Goal: Task Accomplishment & Management: Manage account settings

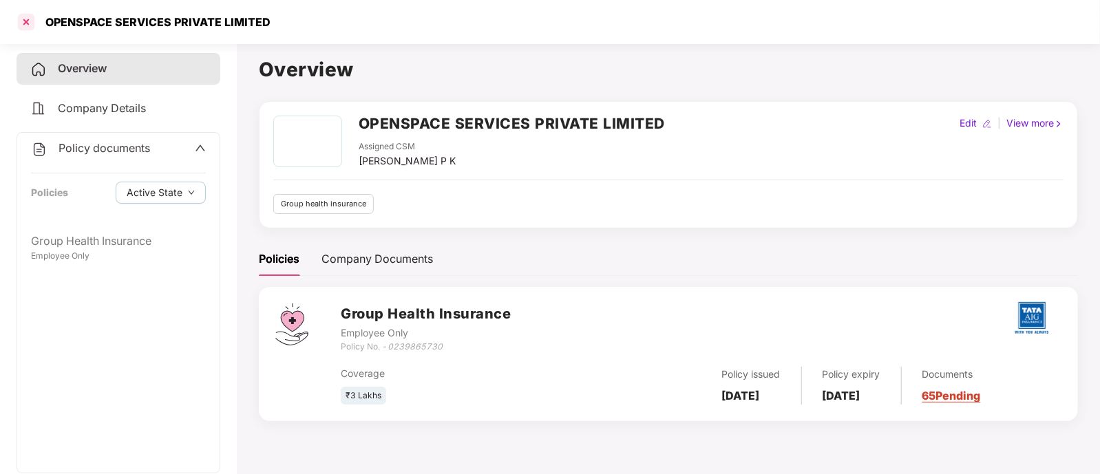
click at [32, 19] on div at bounding box center [26, 22] width 22 height 22
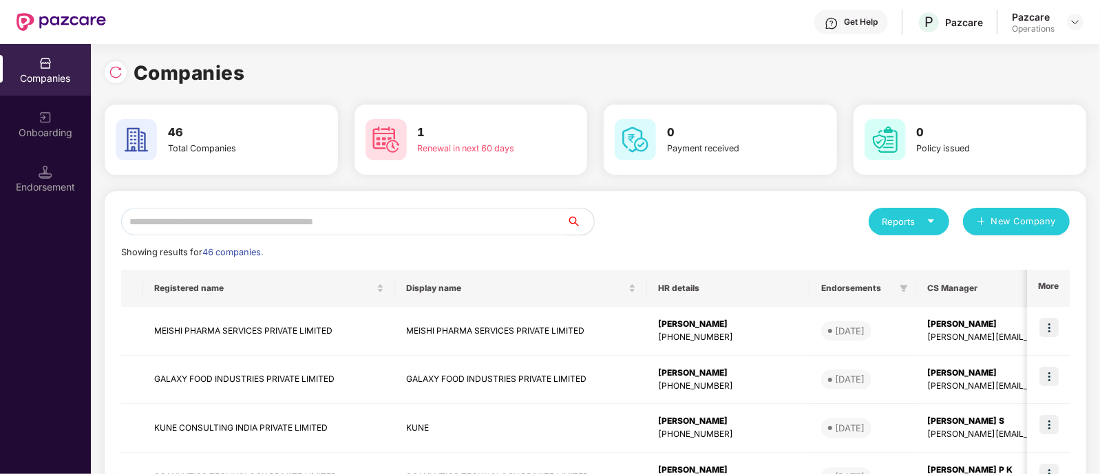
click at [308, 210] on input "text" at bounding box center [343, 222] width 445 height 28
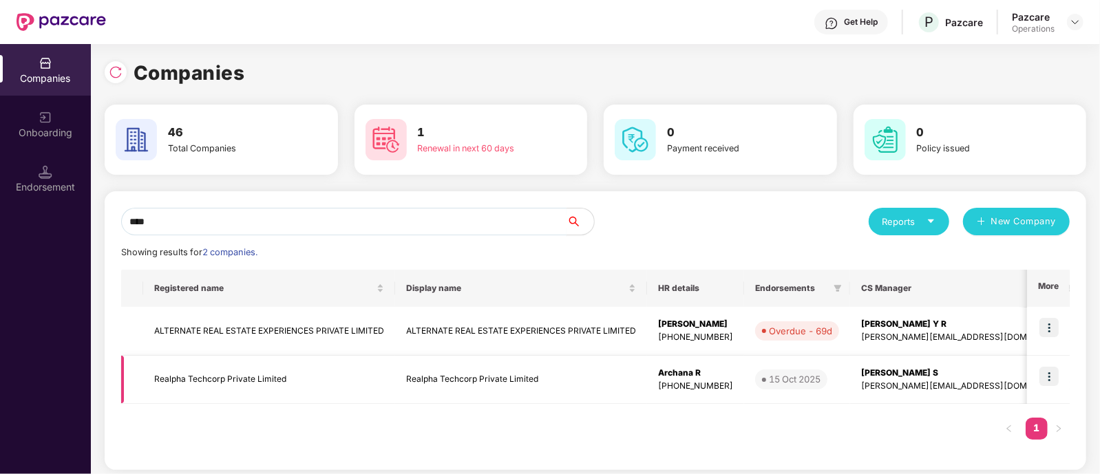
type input "****"
click at [1047, 380] on img at bounding box center [1048, 376] width 19 height 19
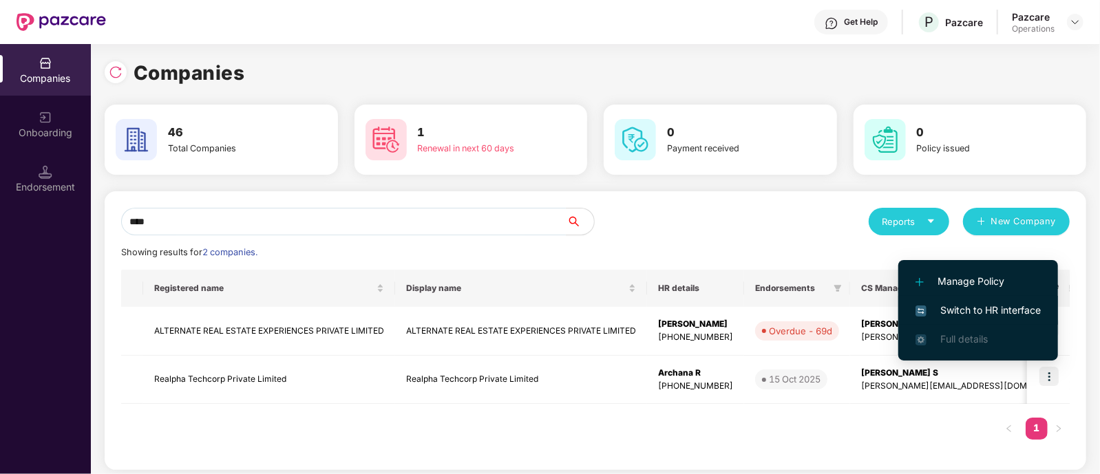
click at [1007, 305] on span "Switch to HR interface" at bounding box center [977, 310] width 125 height 15
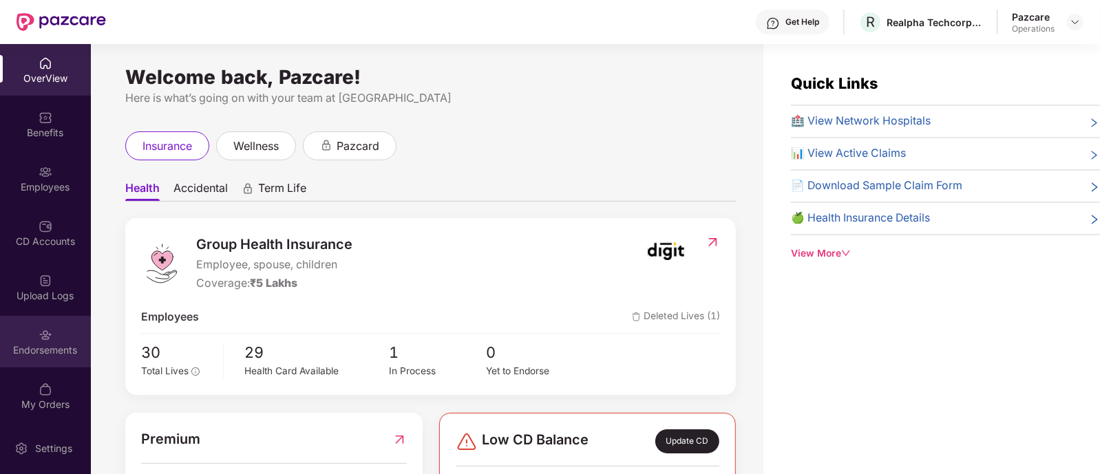
click at [43, 343] on div "Endorsements" at bounding box center [45, 350] width 91 height 14
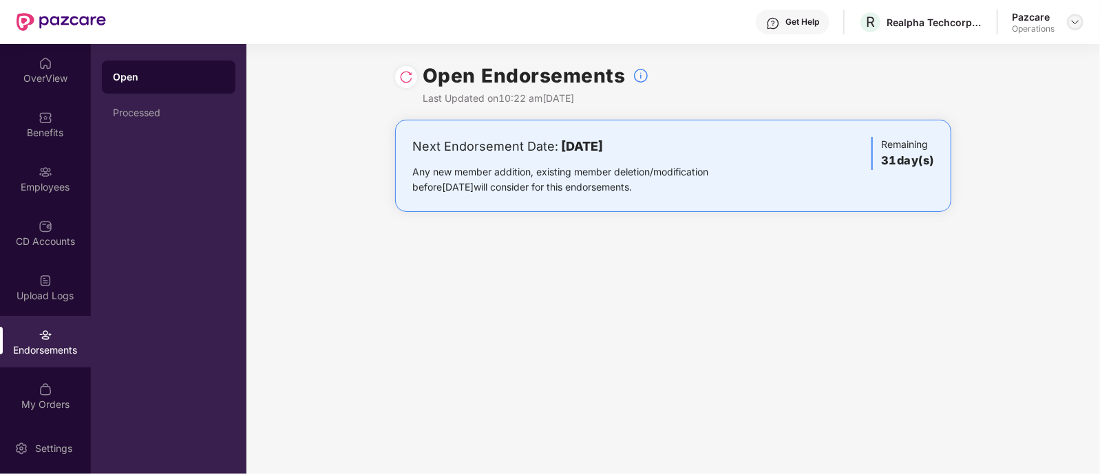
click at [1076, 22] on img at bounding box center [1074, 22] width 11 height 11
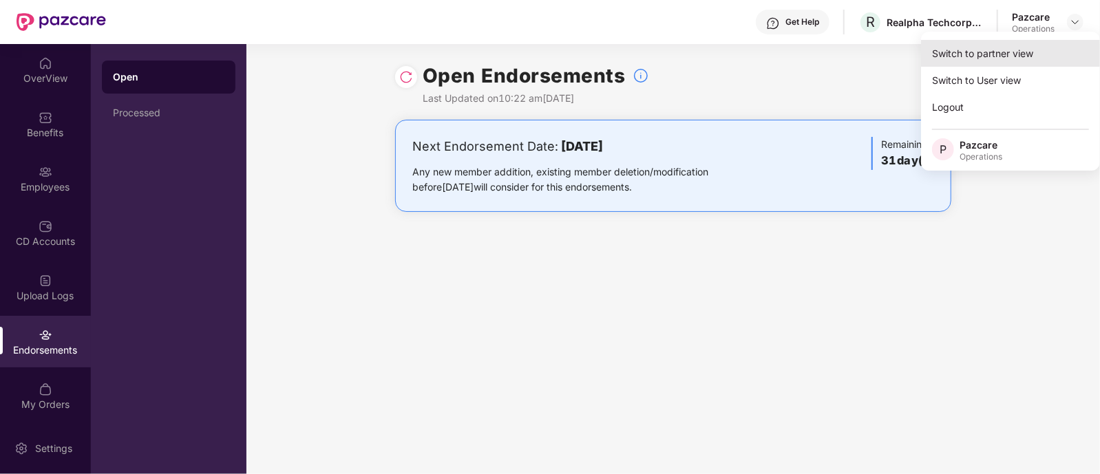
click at [1008, 53] on div "Switch to partner view" at bounding box center [1010, 53] width 179 height 27
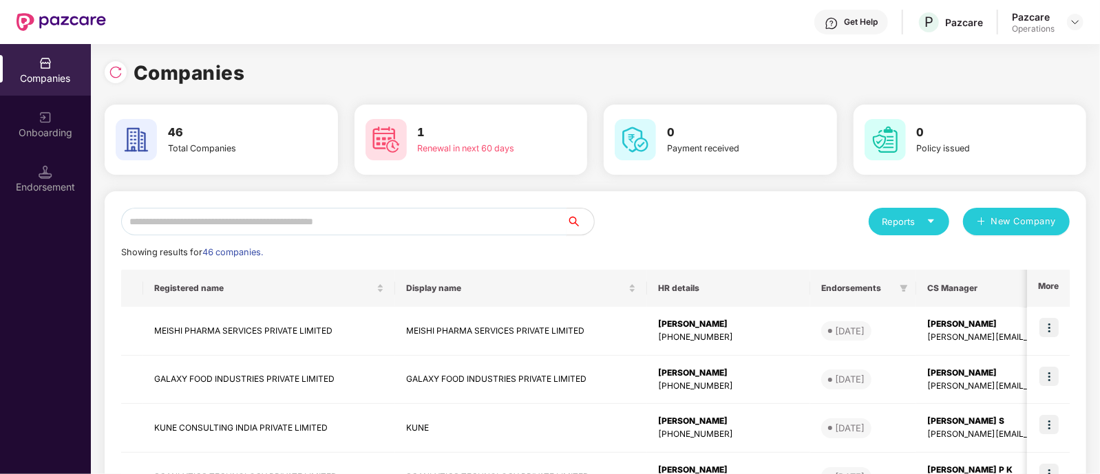
click at [467, 214] on input "text" at bounding box center [343, 222] width 445 height 28
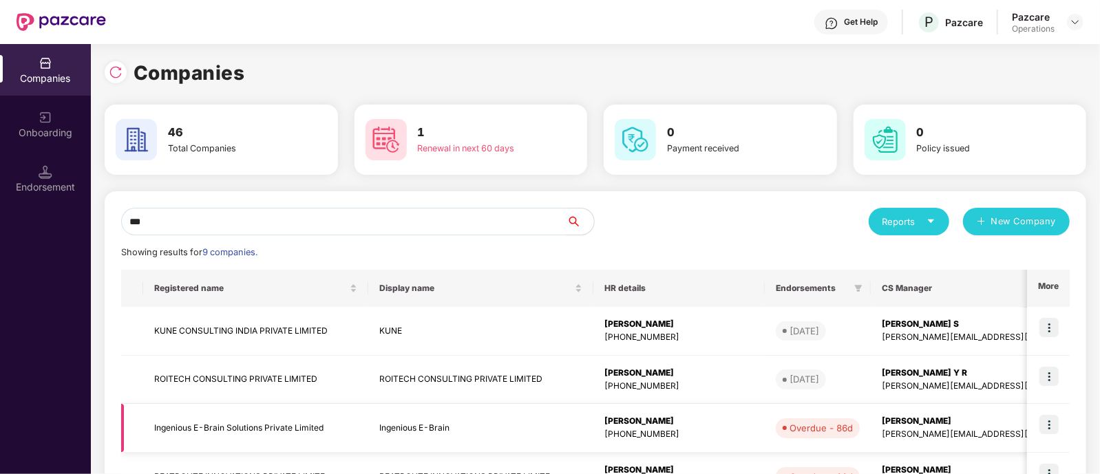
type input "***"
click at [181, 421] on td "Ingenious E-Brain Solutions Private Limited" at bounding box center [255, 428] width 225 height 49
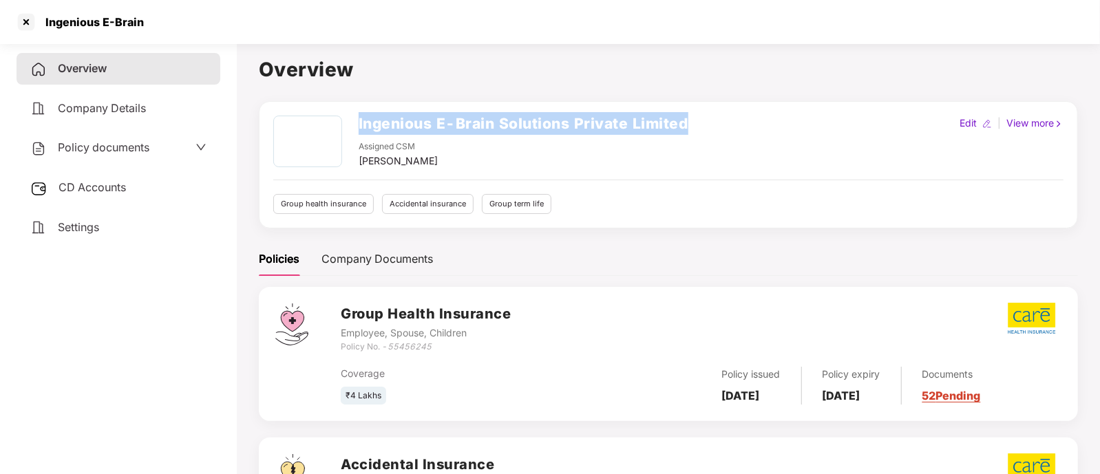
drag, startPoint x: 360, startPoint y: 122, endPoint x: 691, endPoint y: 108, distance: 331.3
click at [691, 108] on div "Ingenious E-Brain Solutions Private Limited Assigned CSM Sarthak Singh Edit | V…" at bounding box center [668, 164] width 819 height 127
copy h2 "Ingenious E-Brain Solutions Private Limited"
drag, startPoint x: 683, startPoint y: 116, endPoint x: 359, endPoint y: 114, distance: 324.8
click at [359, 114] on h2 "Ingenious E-Brain Solutions Private Limited" at bounding box center [524, 123] width 330 height 23
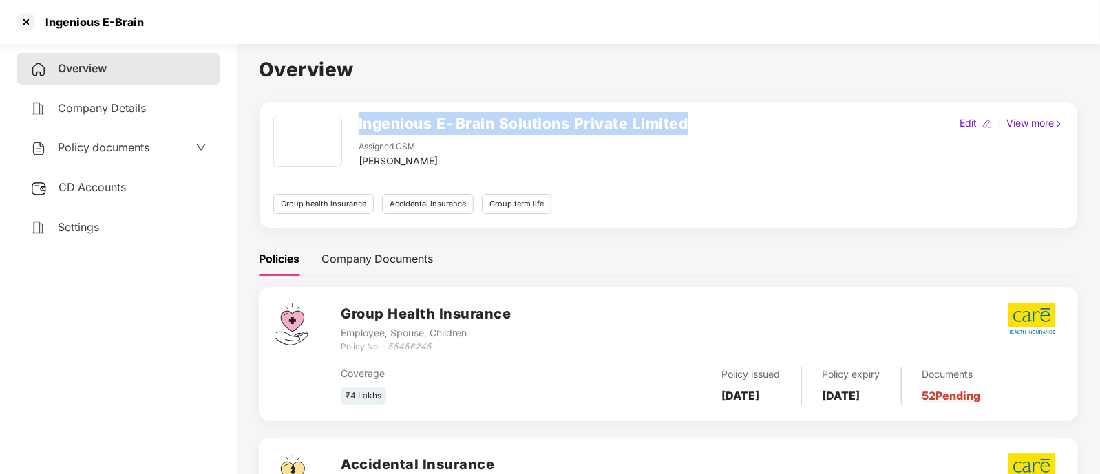
copy h2 "Ingenious E-Brain Solutions Private Limited"
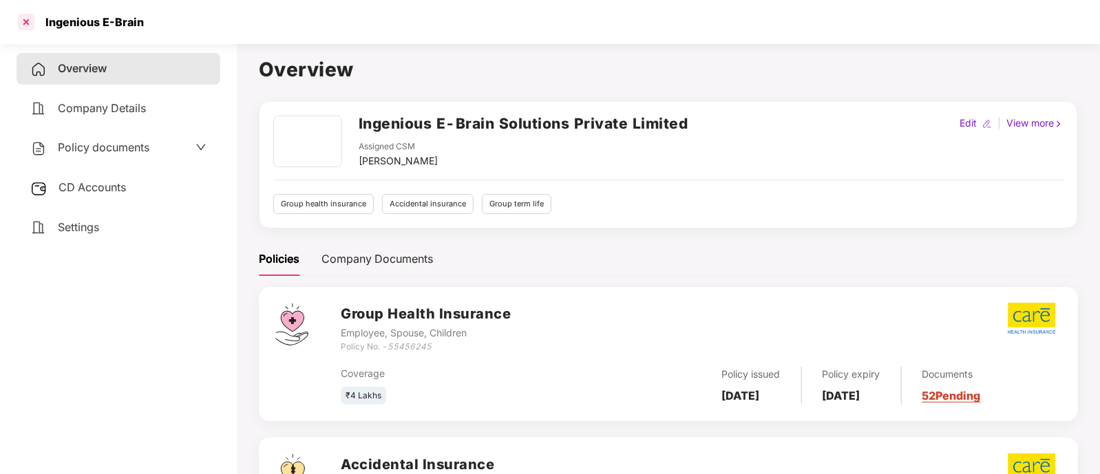
click at [26, 27] on div at bounding box center [26, 22] width 22 height 22
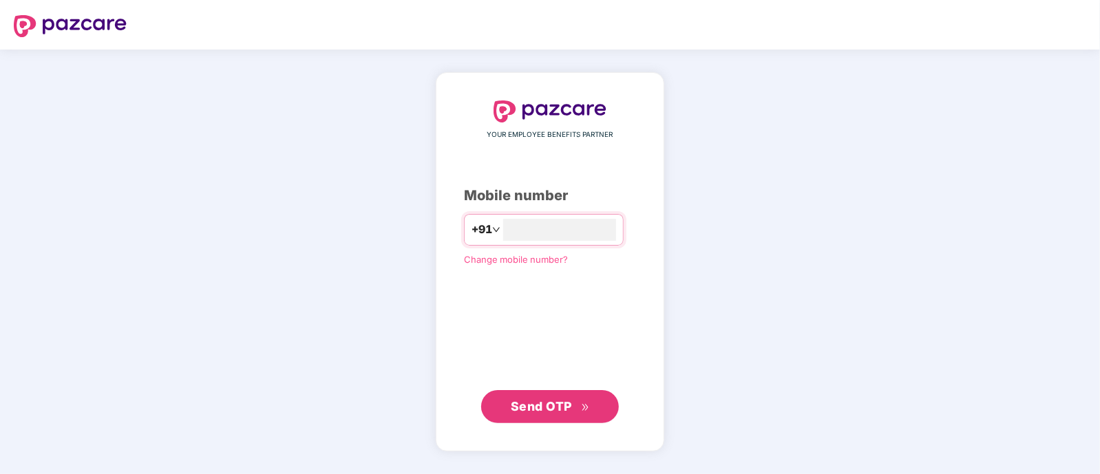
type input "**********"
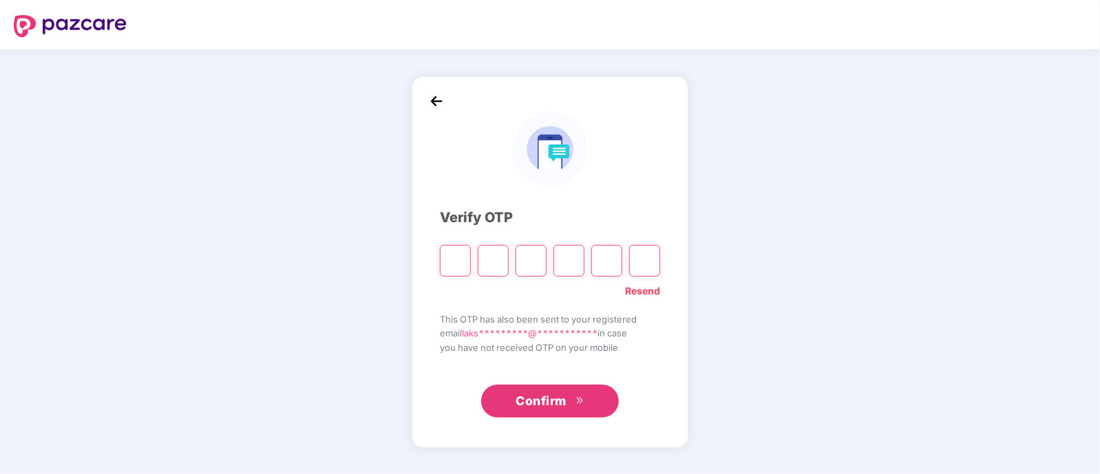
paste input "*"
type input "*"
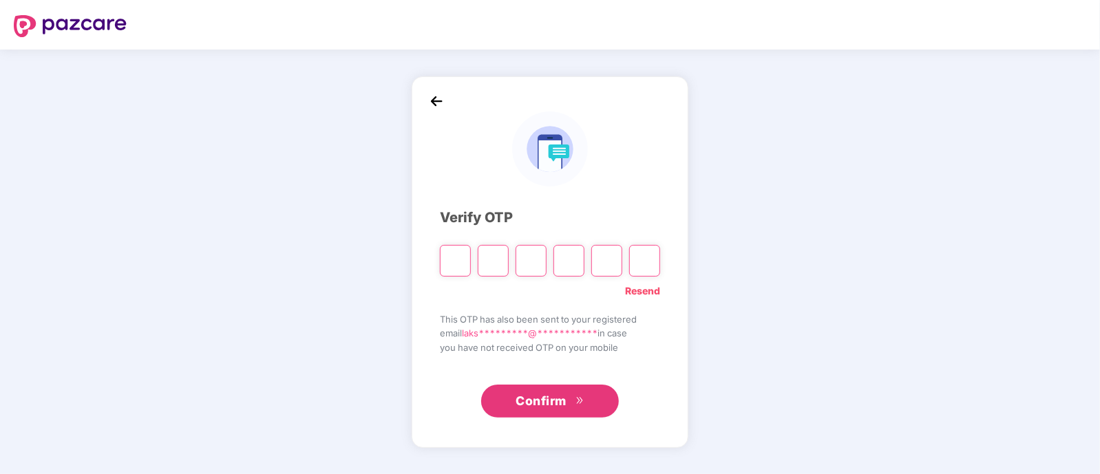
type input "*"
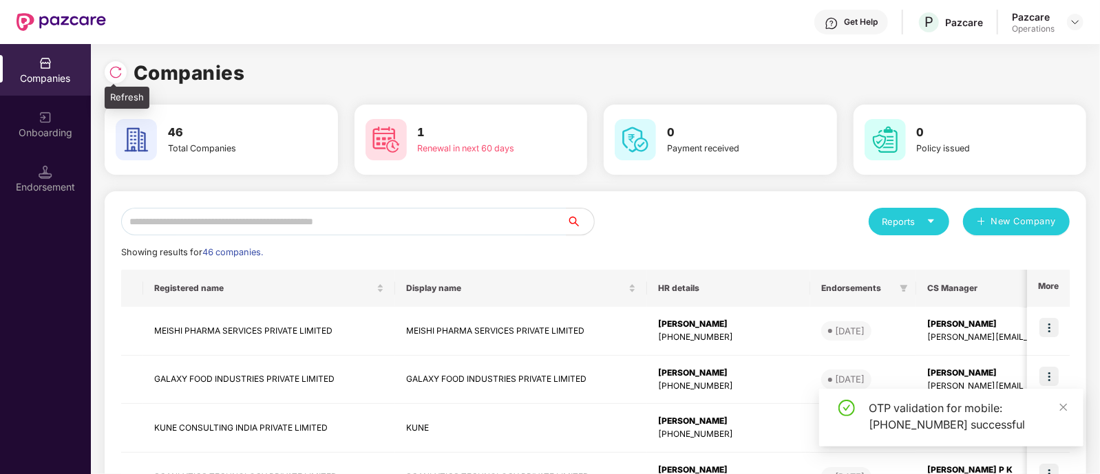
click at [117, 67] on img at bounding box center [116, 72] width 14 height 14
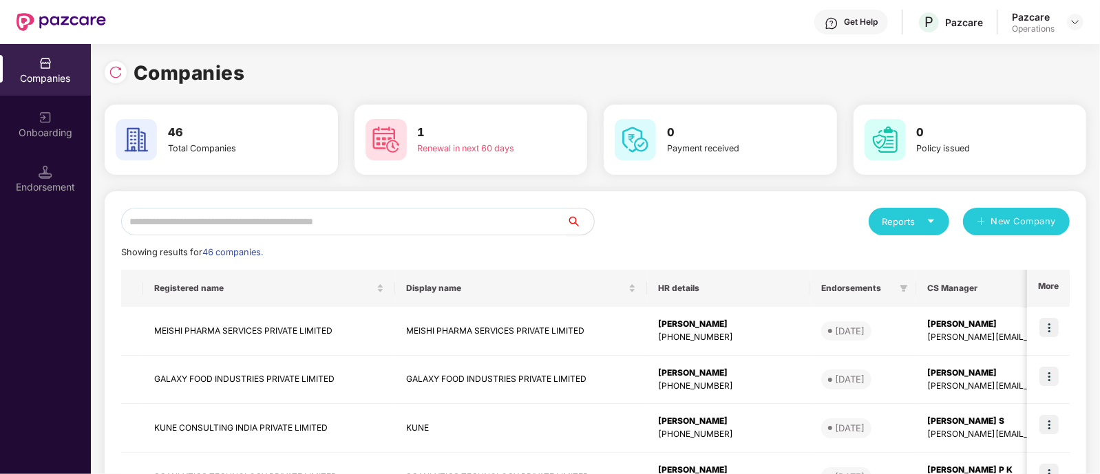
click at [258, 211] on input "text" at bounding box center [343, 222] width 445 height 28
click at [403, 215] on input "text" at bounding box center [343, 222] width 445 height 28
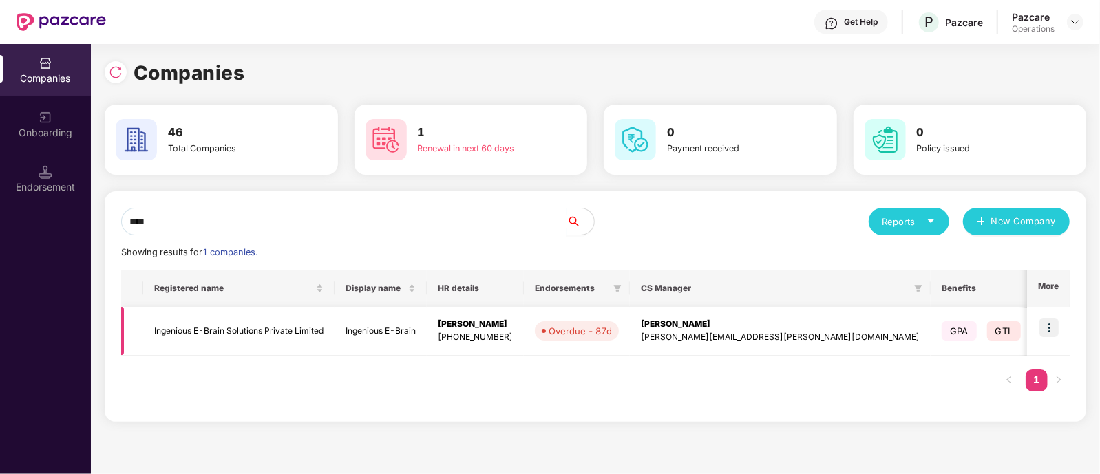
type input "****"
click at [1051, 318] on img at bounding box center [1048, 327] width 19 height 19
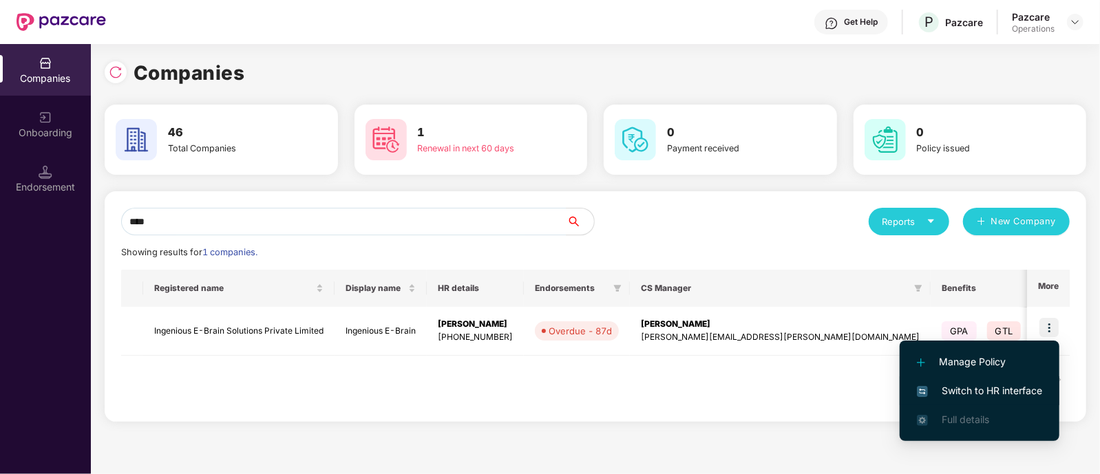
click at [956, 387] on span "Switch to HR interface" at bounding box center [979, 390] width 125 height 15
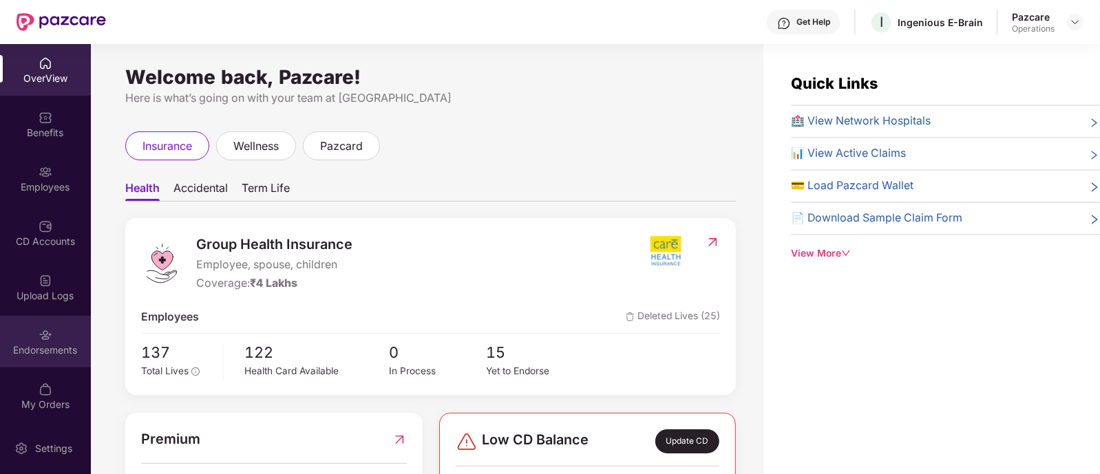
click at [56, 352] on div "Endorsements" at bounding box center [45, 350] width 91 height 14
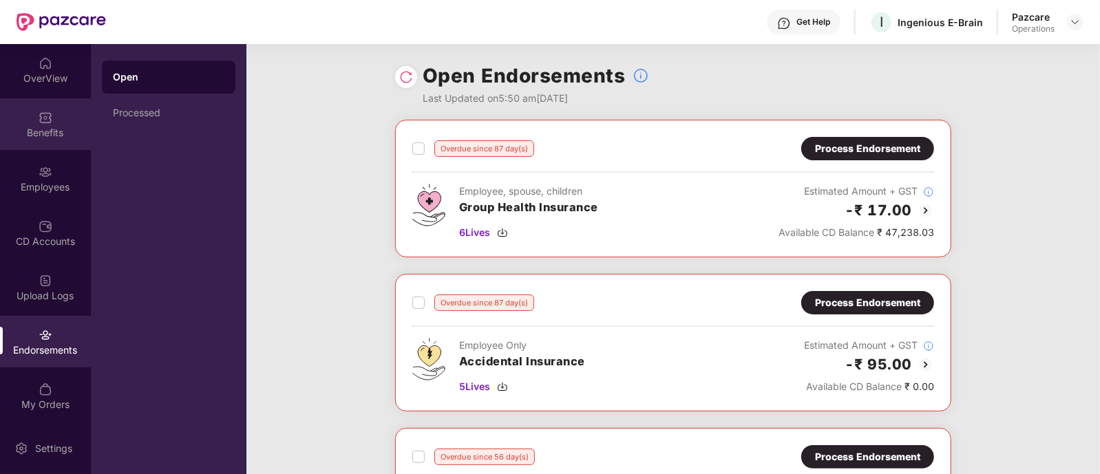
click at [54, 136] on div "Benefits" at bounding box center [45, 133] width 91 height 14
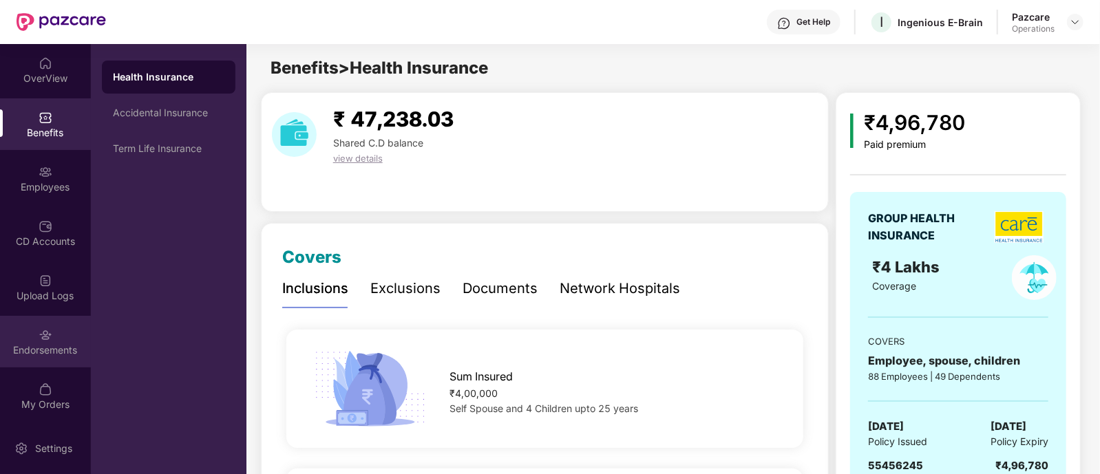
click at [35, 336] on div "Endorsements" at bounding box center [45, 342] width 91 height 52
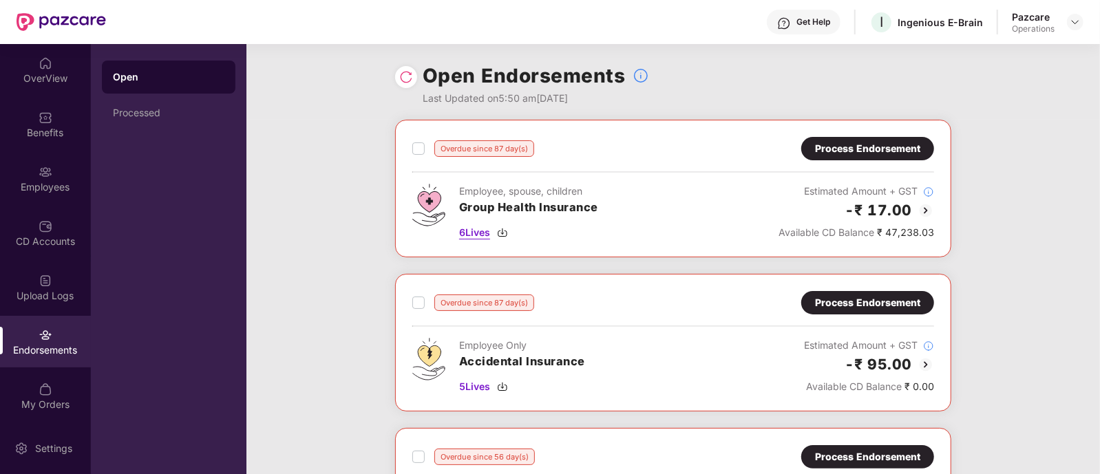
click at [467, 234] on span "6 Lives" at bounding box center [474, 232] width 31 height 15
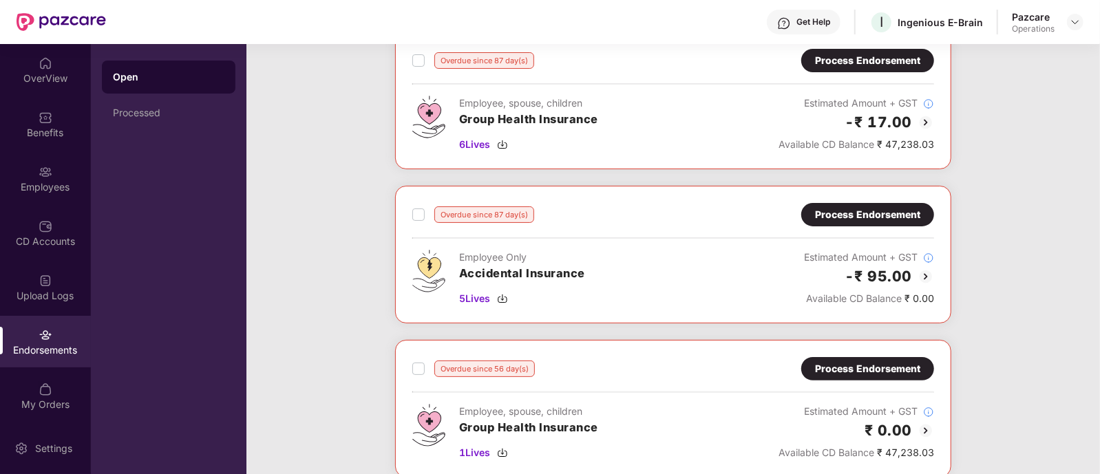
scroll to position [171, 0]
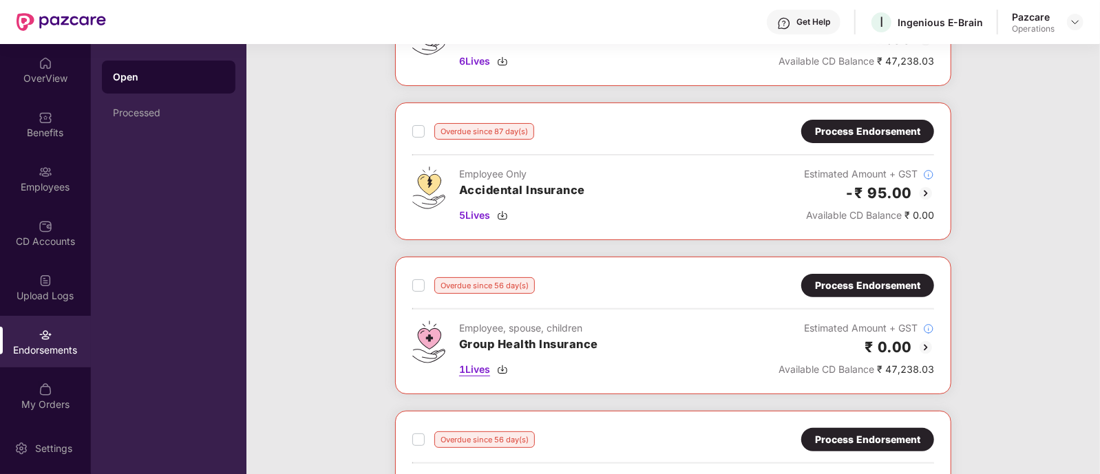
click at [482, 367] on span "1 Lives" at bounding box center [474, 369] width 31 height 15
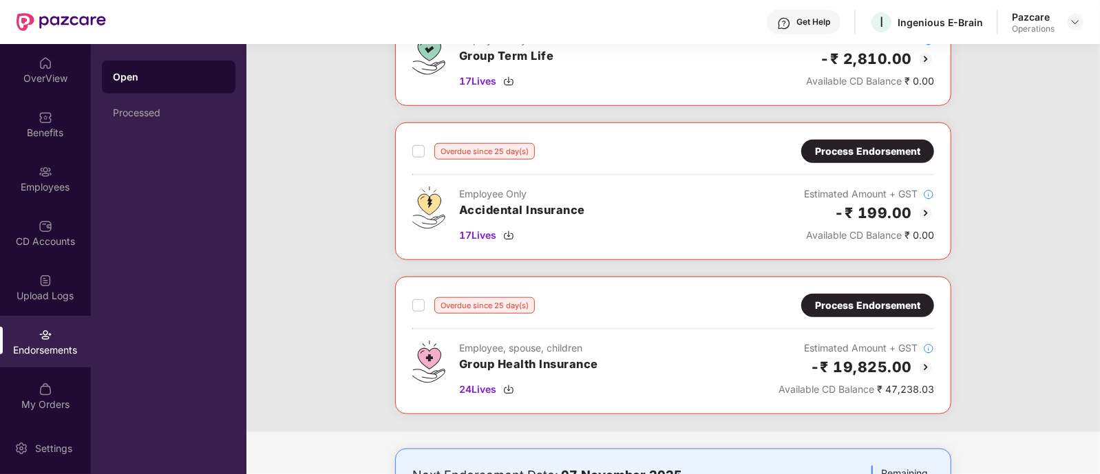
scroll to position [774, 0]
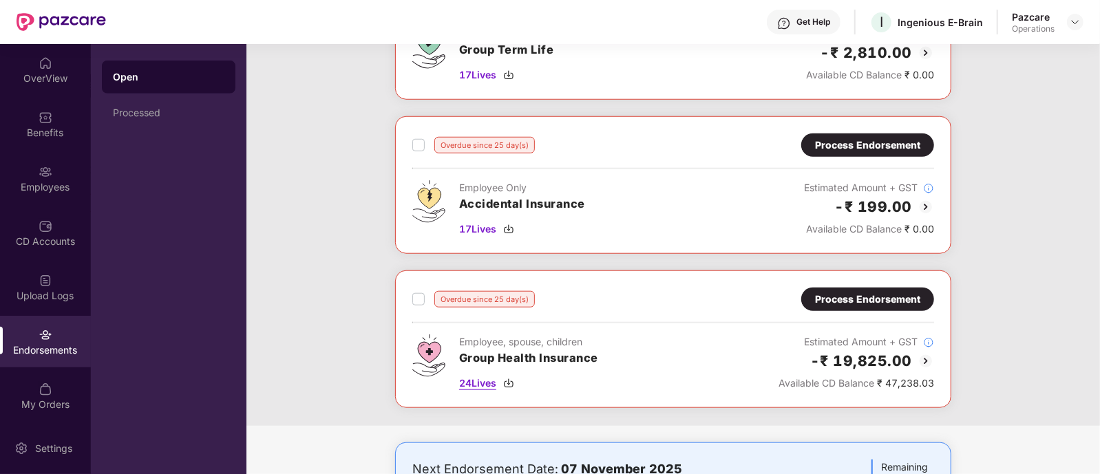
click at [482, 377] on span "24 Lives" at bounding box center [477, 383] width 37 height 15
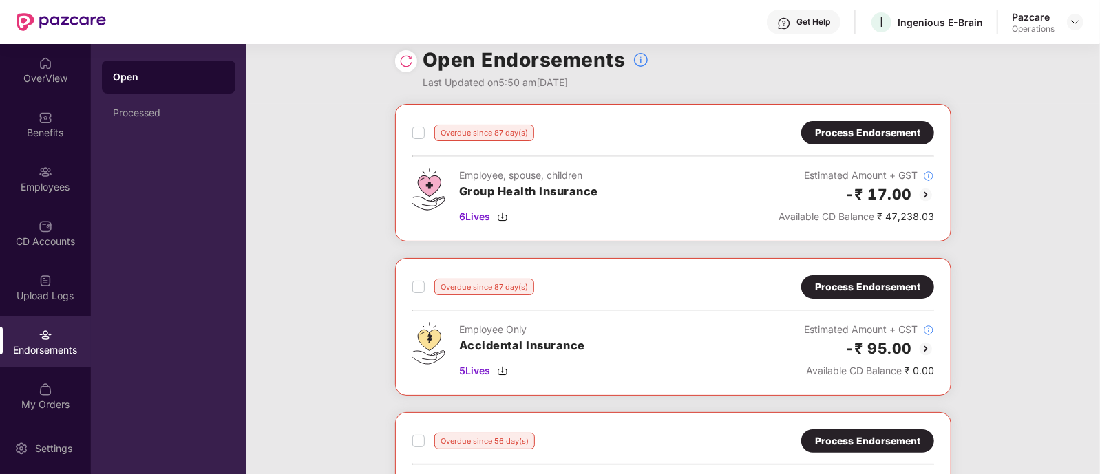
scroll to position [0, 0]
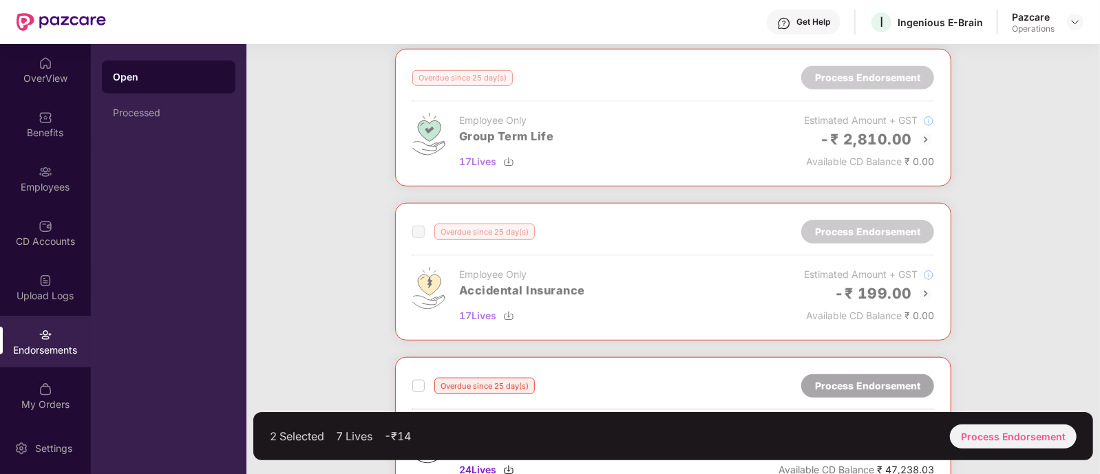
scroll to position [860, 0]
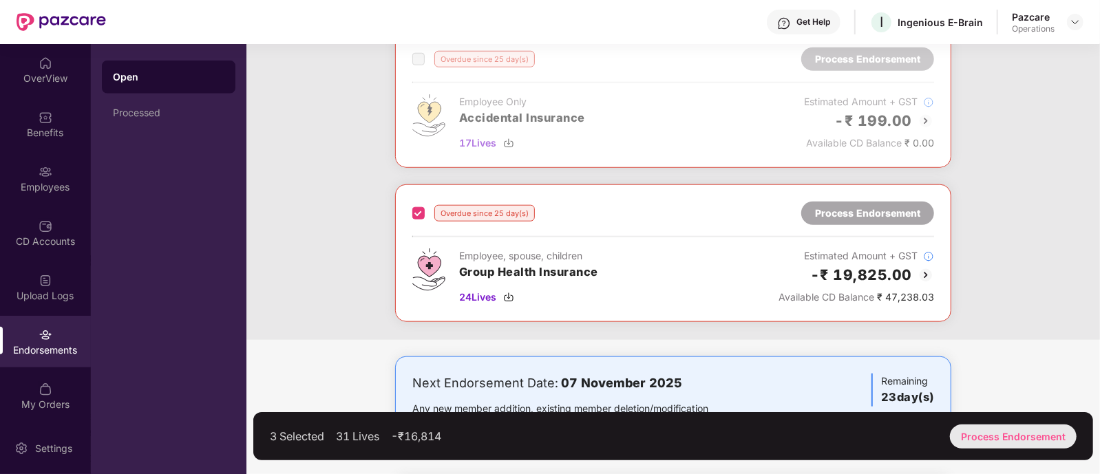
click at [997, 429] on div "Process Endorsement" at bounding box center [1013, 437] width 127 height 24
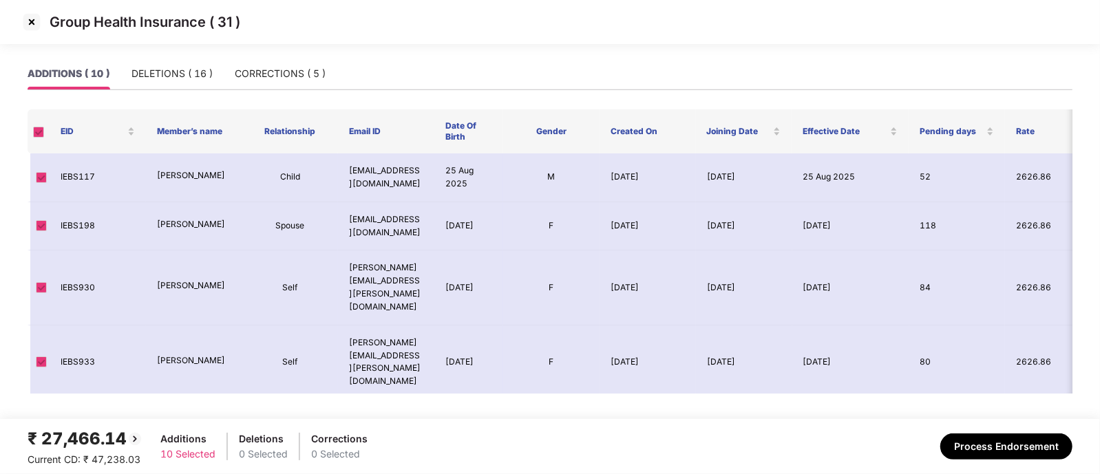
click at [28, 18] on img at bounding box center [32, 22] width 22 height 22
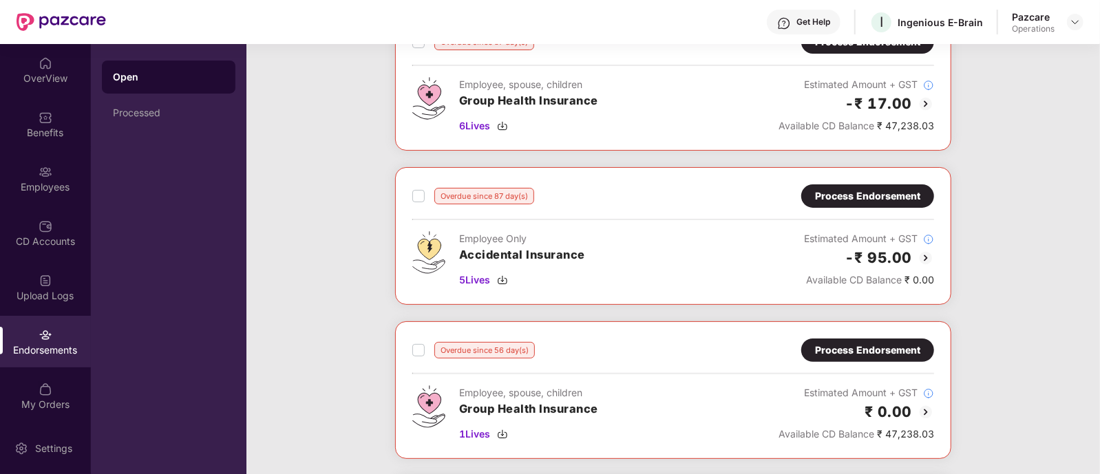
scroll to position [85, 0]
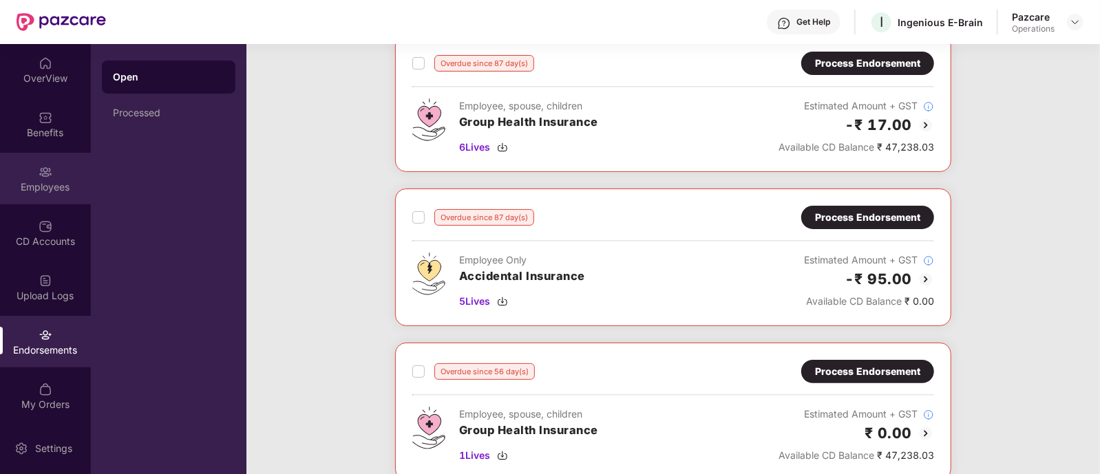
click at [55, 191] on div "Employees" at bounding box center [45, 187] width 91 height 14
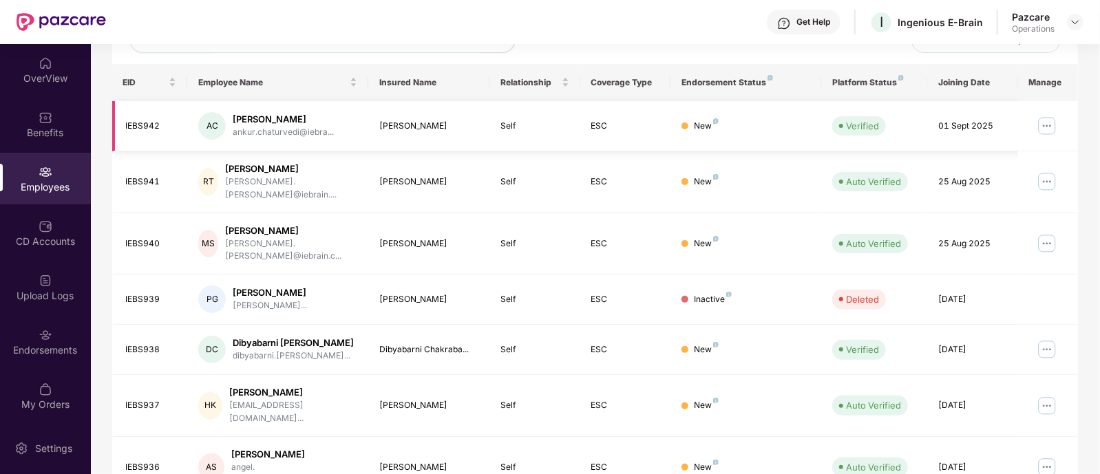
scroll to position [0, 0]
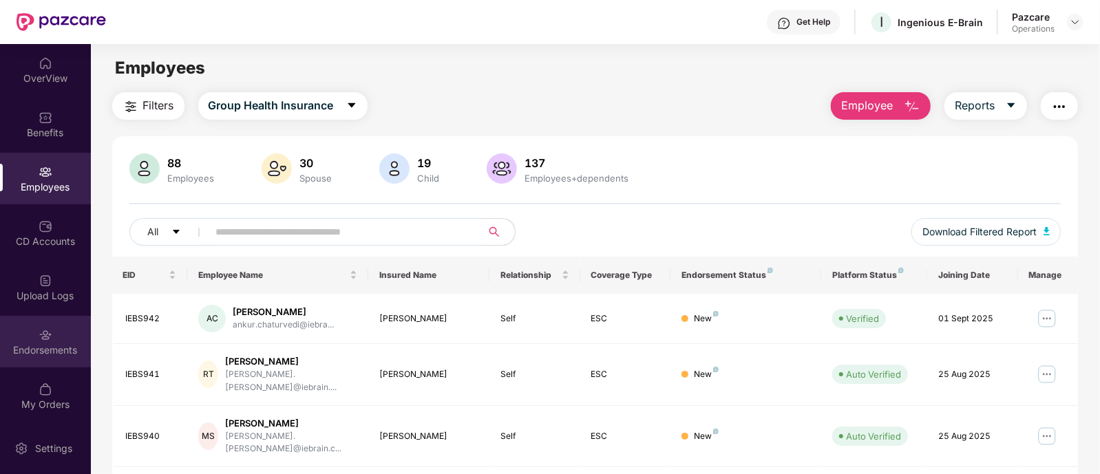
click at [35, 345] on div "Endorsements" at bounding box center [45, 350] width 91 height 14
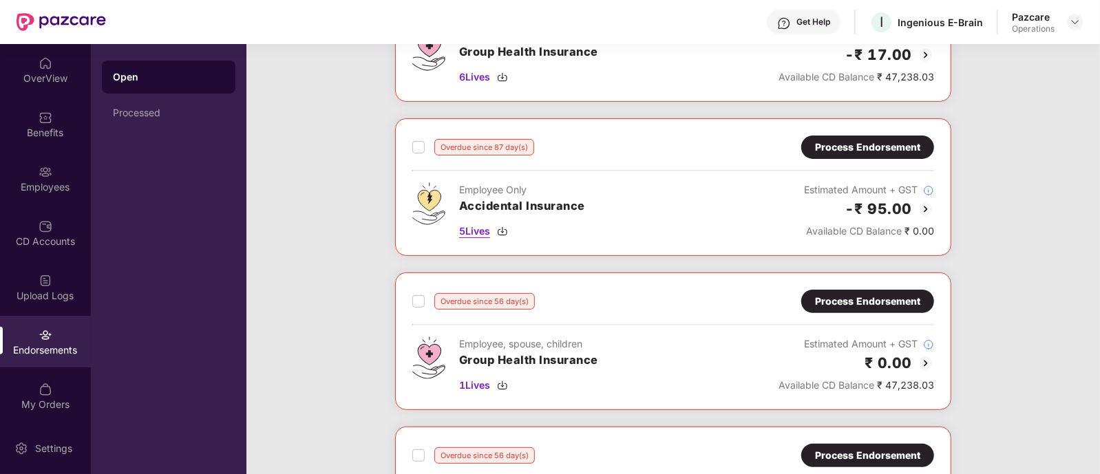
scroll to position [158, 0]
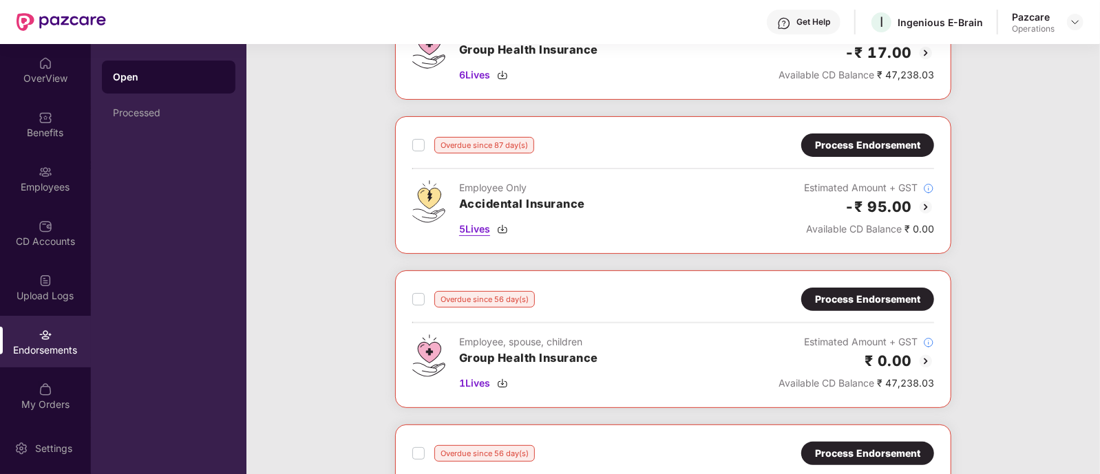
click at [485, 224] on span "5 Lives" at bounding box center [474, 229] width 31 height 15
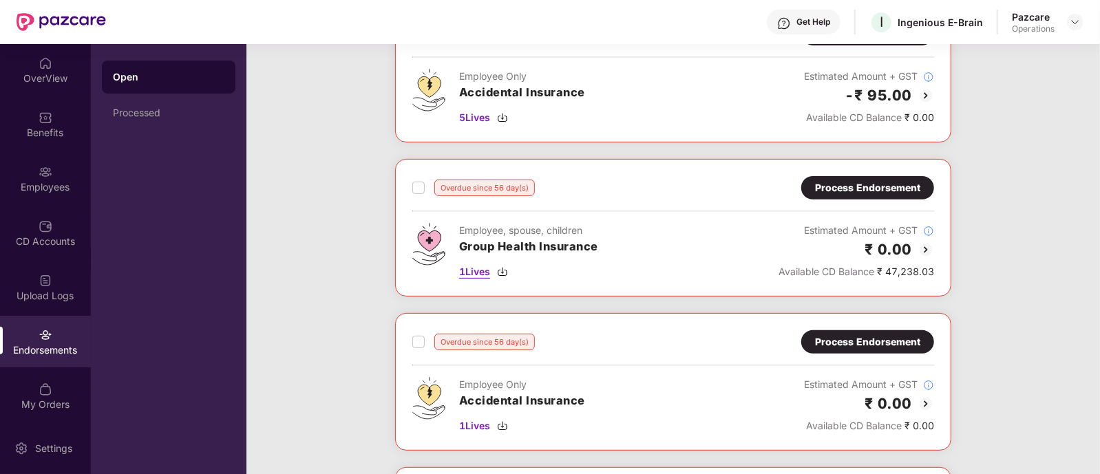
scroll to position [340, 0]
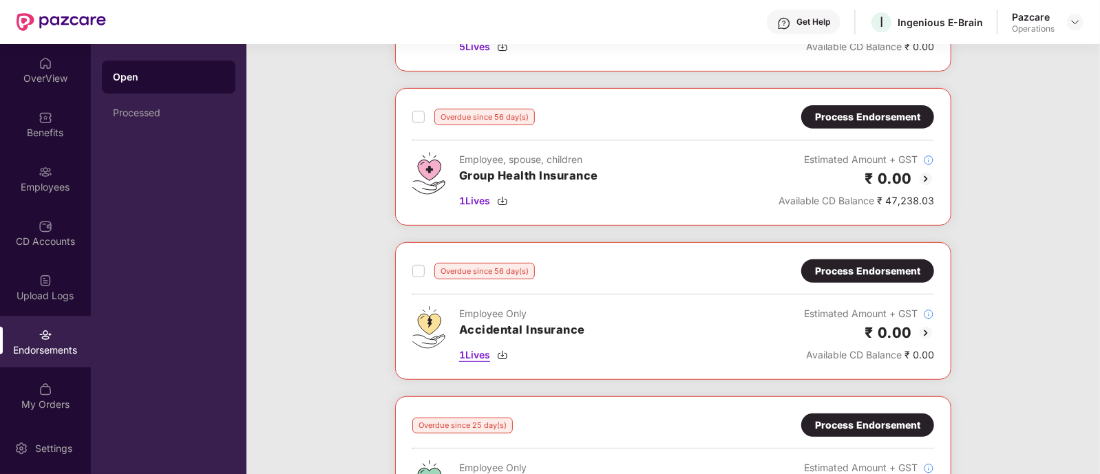
click at [471, 353] on span "1 Lives" at bounding box center [474, 355] width 31 height 15
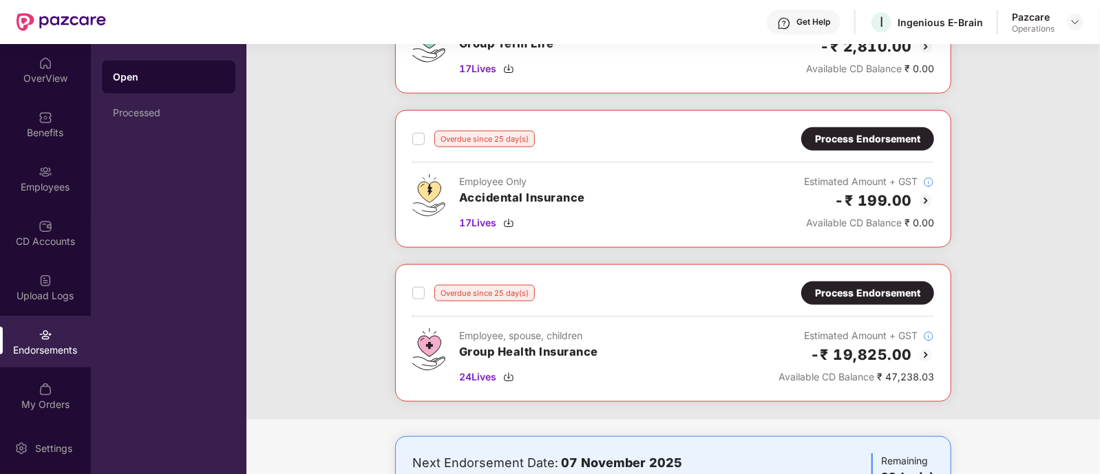
scroll to position [781, 0]
click at [478, 215] on span "17 Lives" at bounding box center [477, 222] width 37 height 15
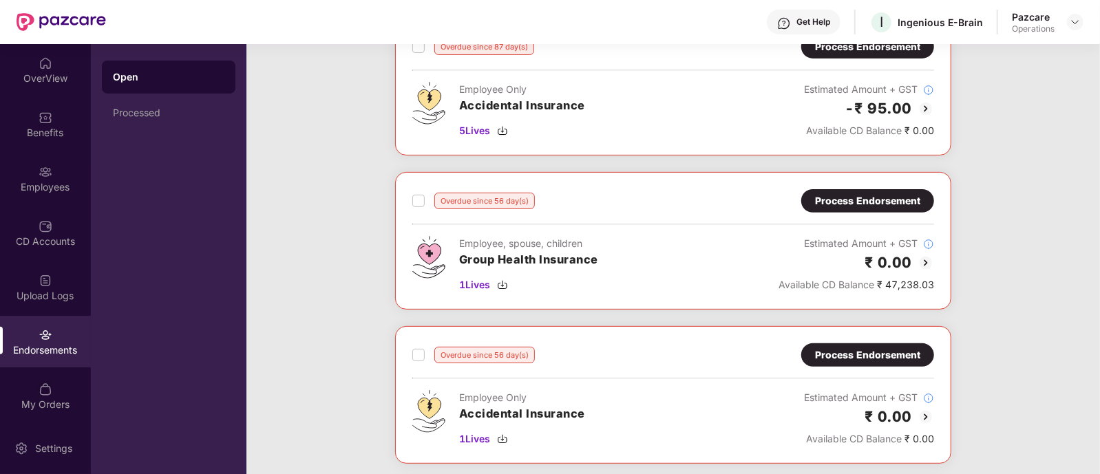
scroll to position [0, 0]
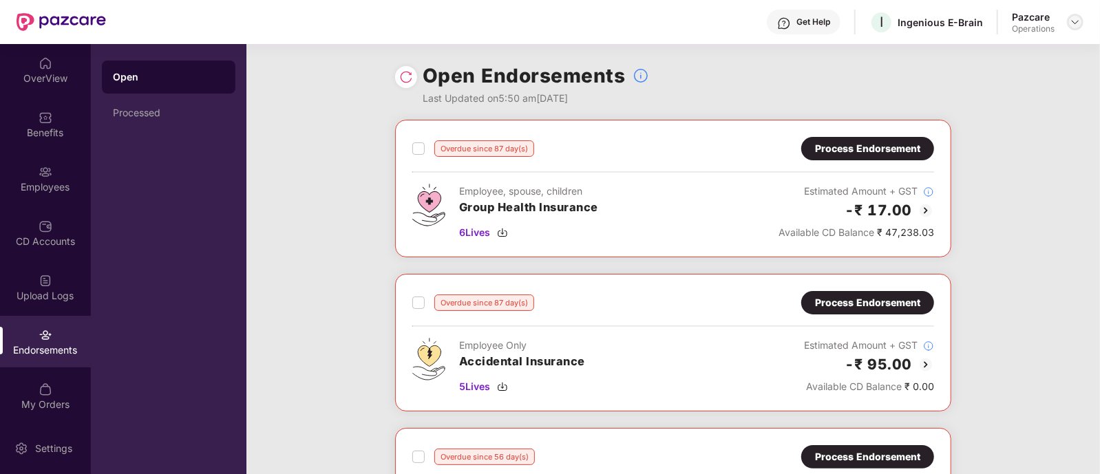
click at [1078, 25] on img at bounding box center [1074, 22] width 11 height 11
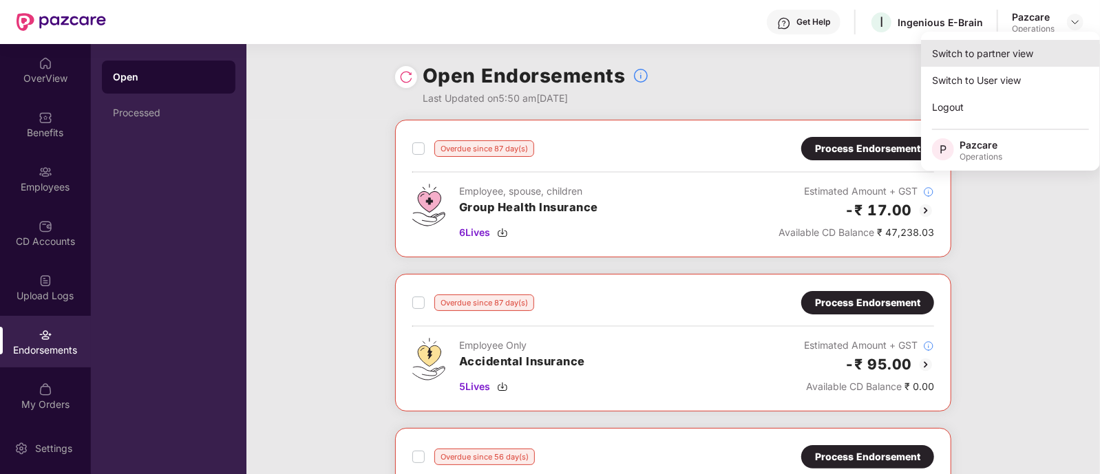
click at [1011, 56] on div "Switch to partner view" at bounding box center [1010, 53] width 179 height 27
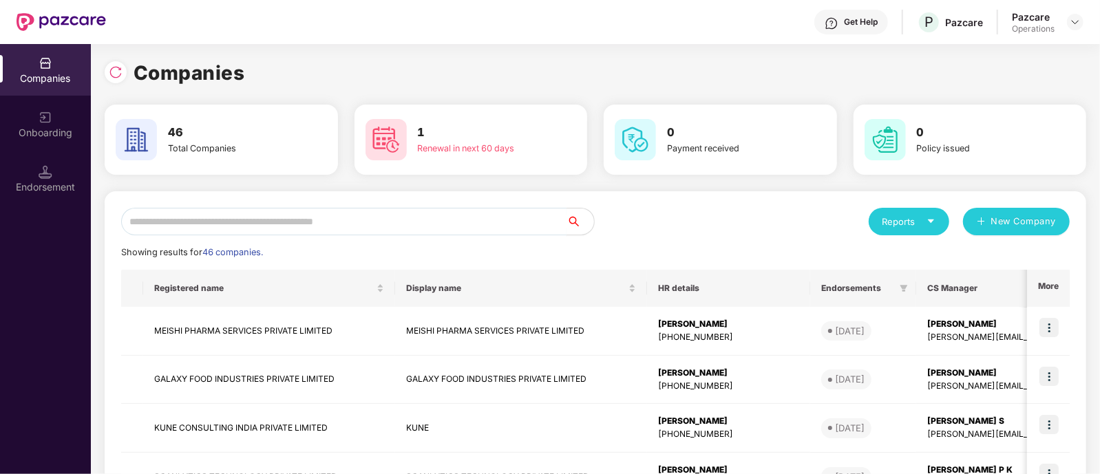
click at [281, 219] on input "text" at bounding box center [343, 222] width 445 height 28
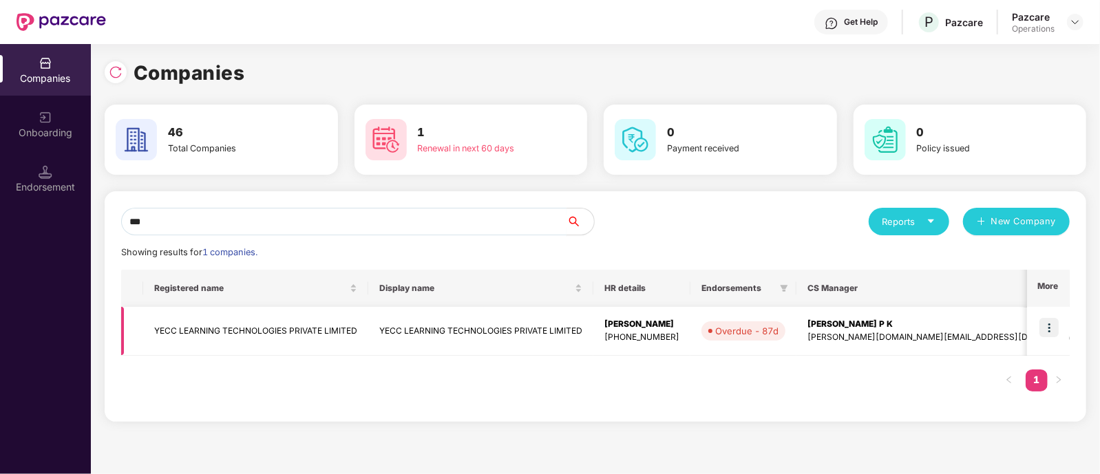
type input "***"
click at [1053, 329] on img at bounding box center [1048, 327] width 19 height 19
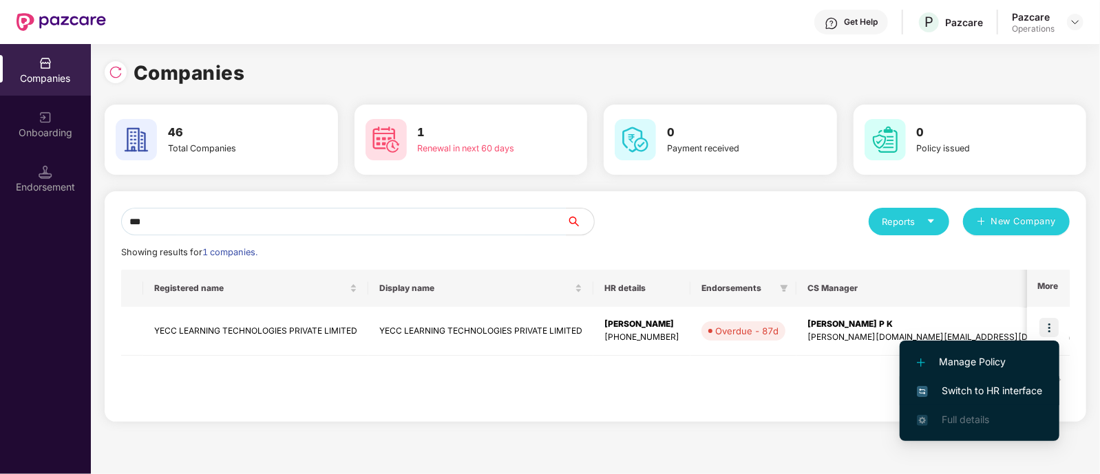
click at [974, 383] on span "Switch to HR interface" at bounding box center [979, 390] width 125 height 15
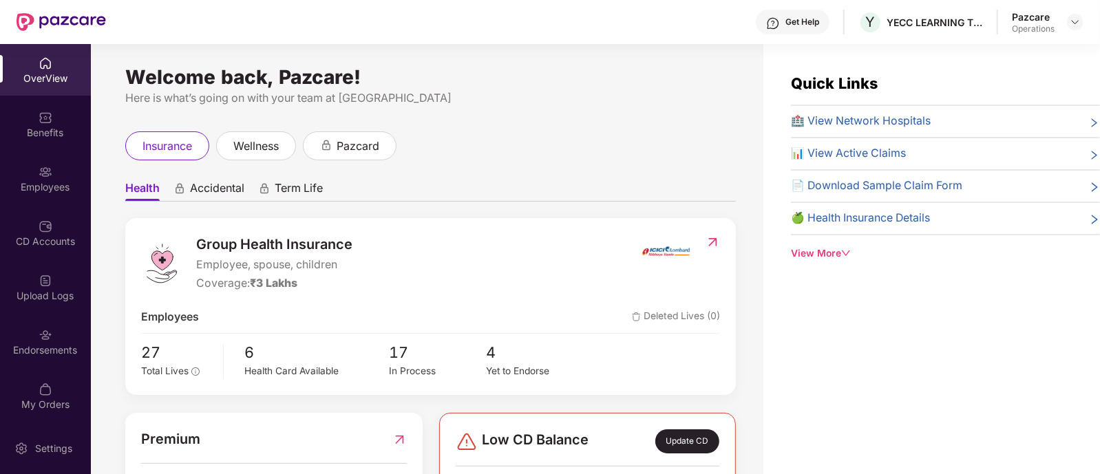
click at [58, 352] on div "Endorsements" at bounding box center [45, 350] width 91 height 14
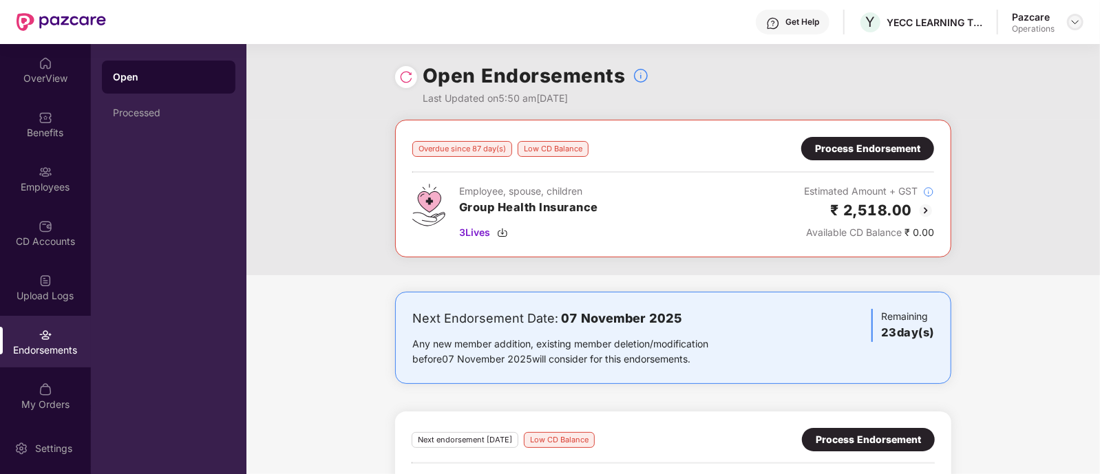
click at [1078, 21] on img at bounding box center [1074, 22] width 11 height 11
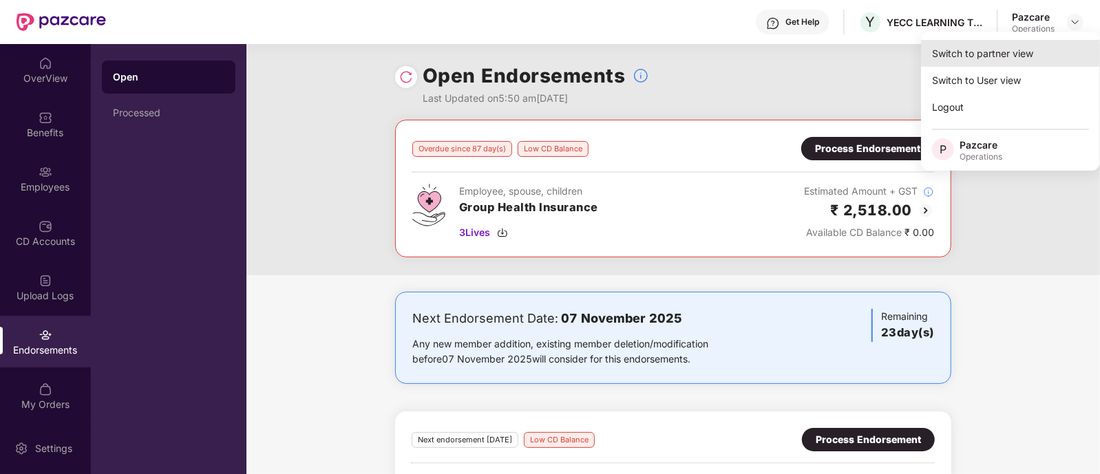
click at [1000, 56] on div "Switch to partner view" at bounding box center [1010, 53] width 179 height 27
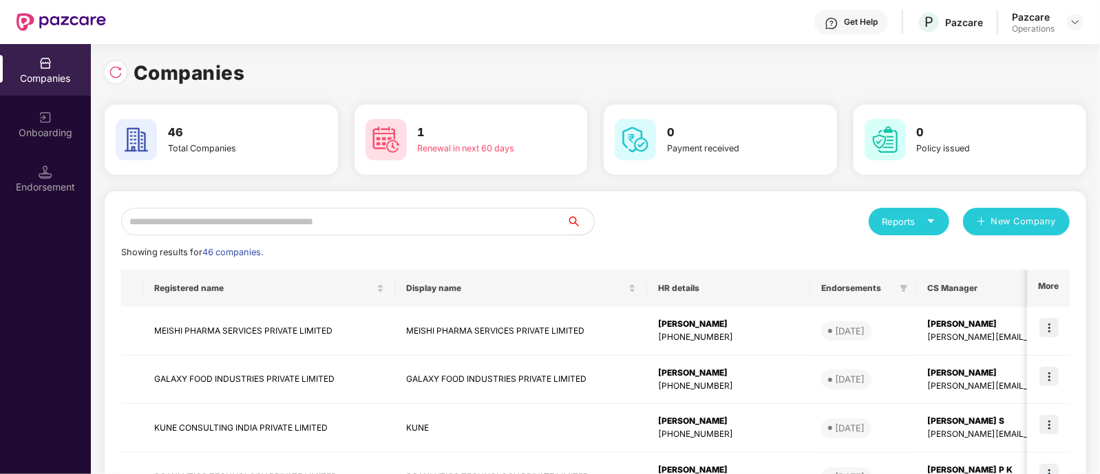
click at [458, 226] on input "text" at bounding box center [343, 222] width 445 height 28
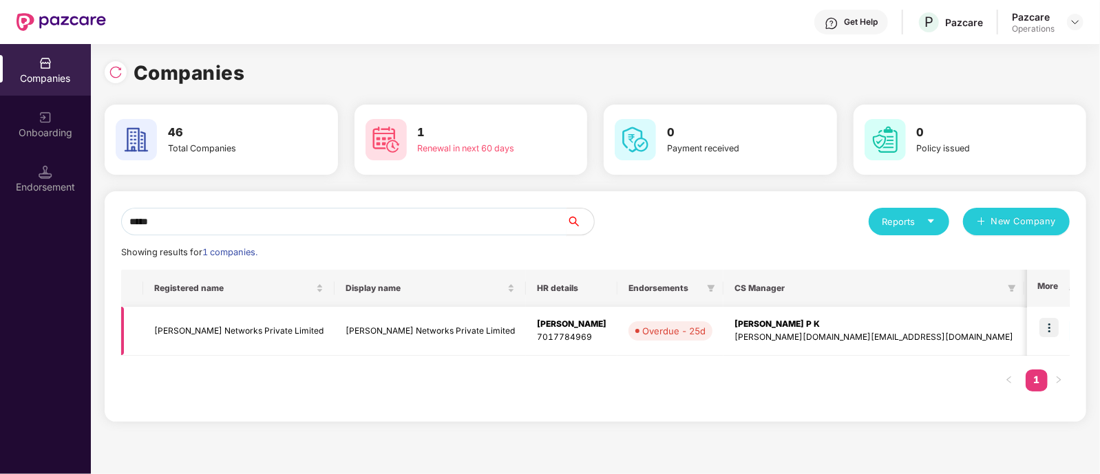
type input "*****"
click at [1052, 325] on img at bounding box center [1048, 327] width 19 height 19
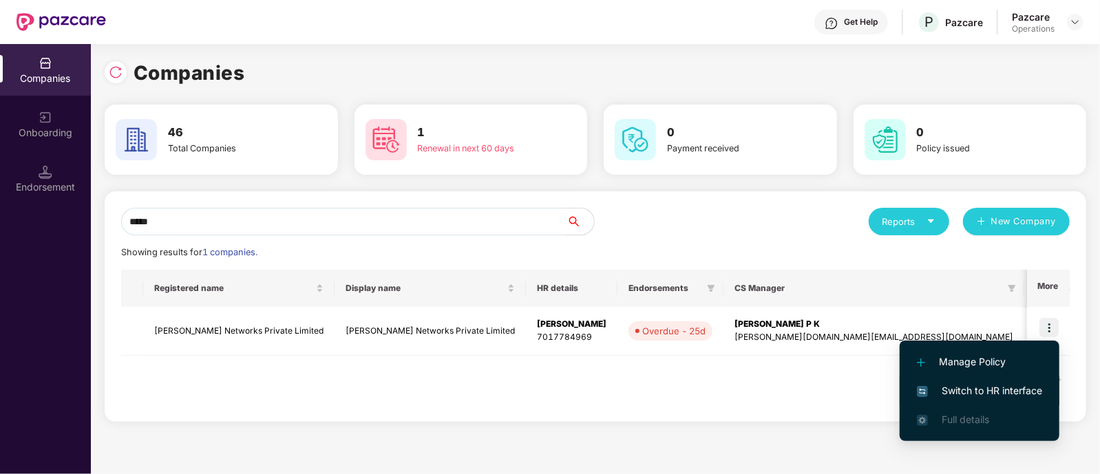
click at [995, 387] on span "Switch to HR interface" at bounding box center [979, 390] width 125 height 15
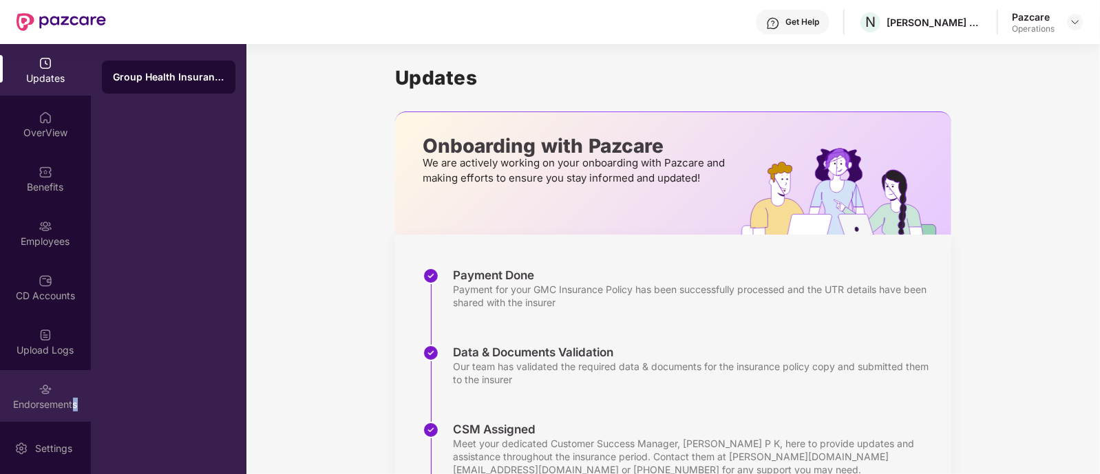
click at [74, 398] on div "Endorsements" at bounding box center [45, 405] width 91 height 14
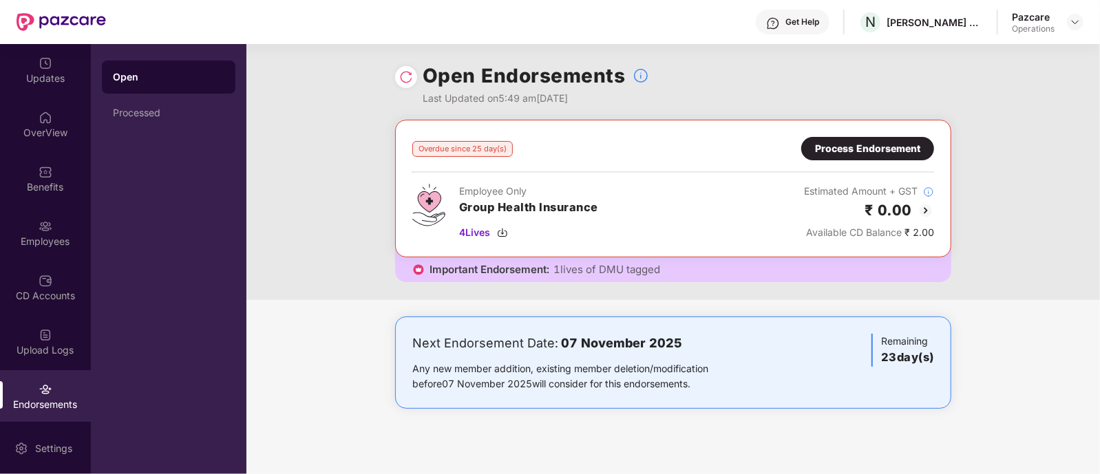
click at [826, 151] on div "Process Endorsement" at bounding box center [867, 148] width 105 height 15
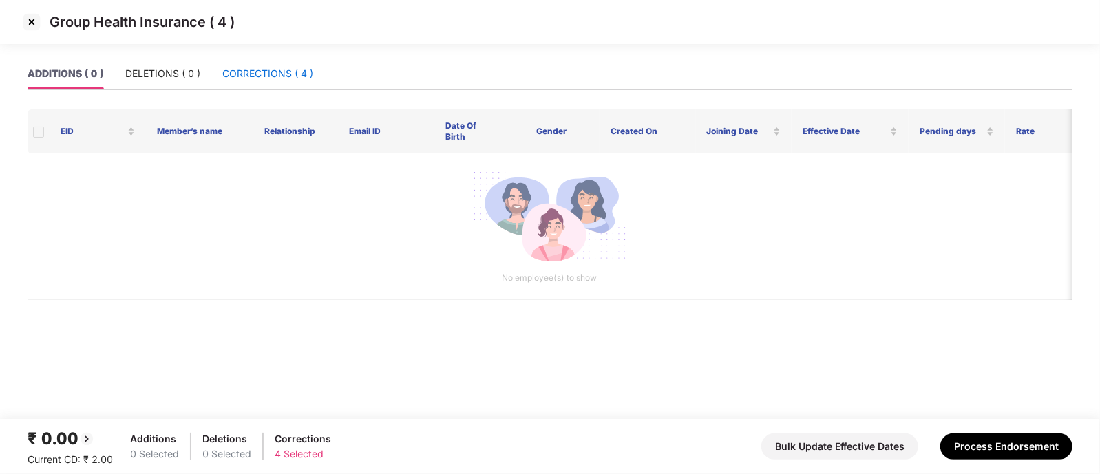
click at [272, 78] on div "CORRECTIONS ( 4 )" at bounding box center [267, 73] width 91 height 15
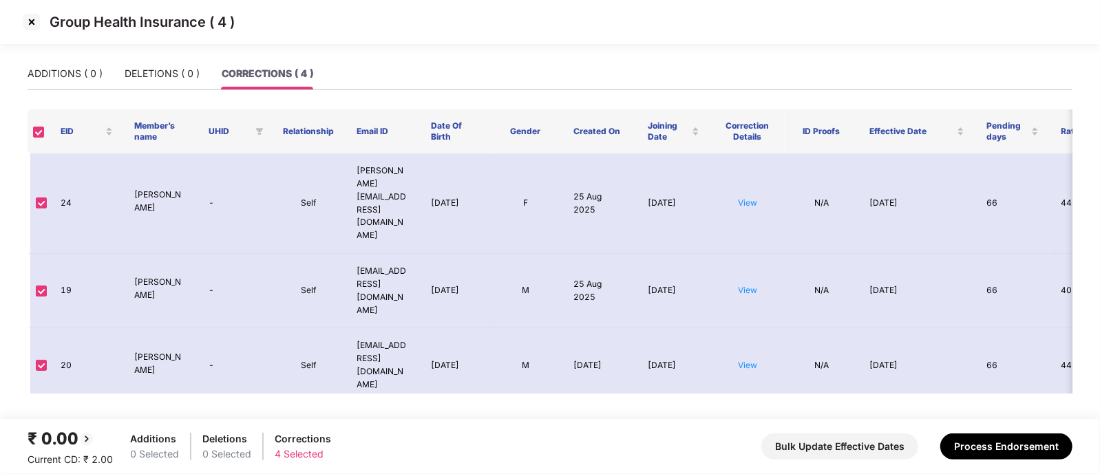
click at [34, 28] on img at bounding box center [32, 22] width 22 height 22
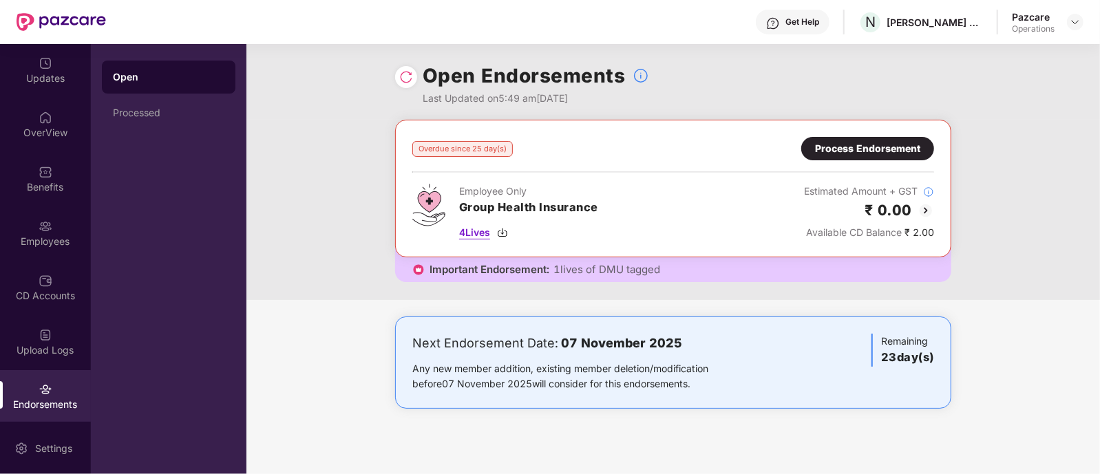
click at [476, 232] on span "4 Lives" at bounding box center [474, 232] width 31 height 15
click at [40, 235] on div "Employees" at bounding box center [45, 242] width 91 height 14
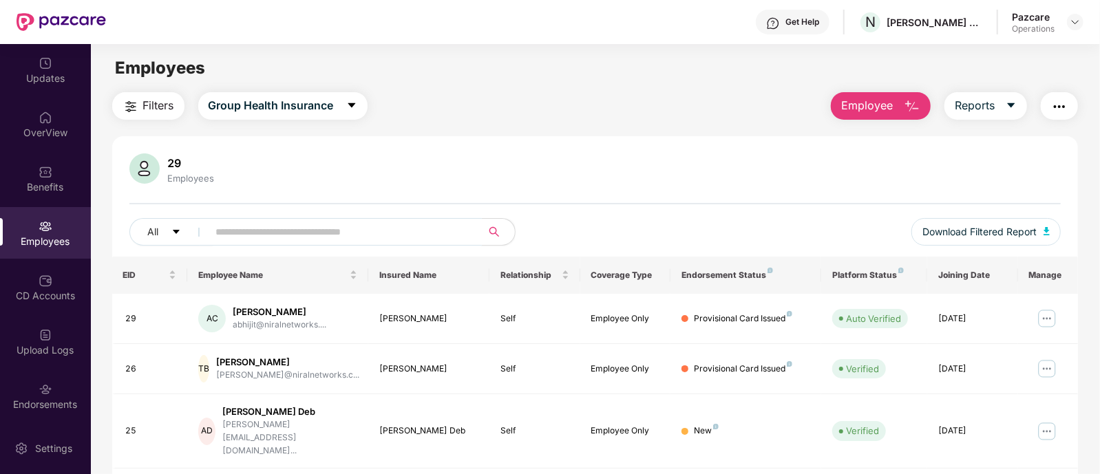
click at [317, 239] on input "text" at bounding box center [339, 232] width 247 height 21
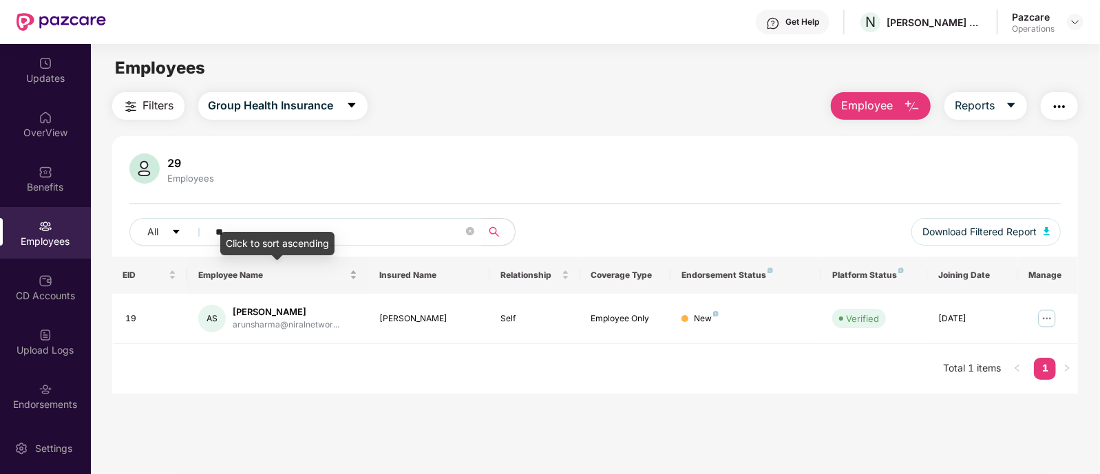
type input "*"
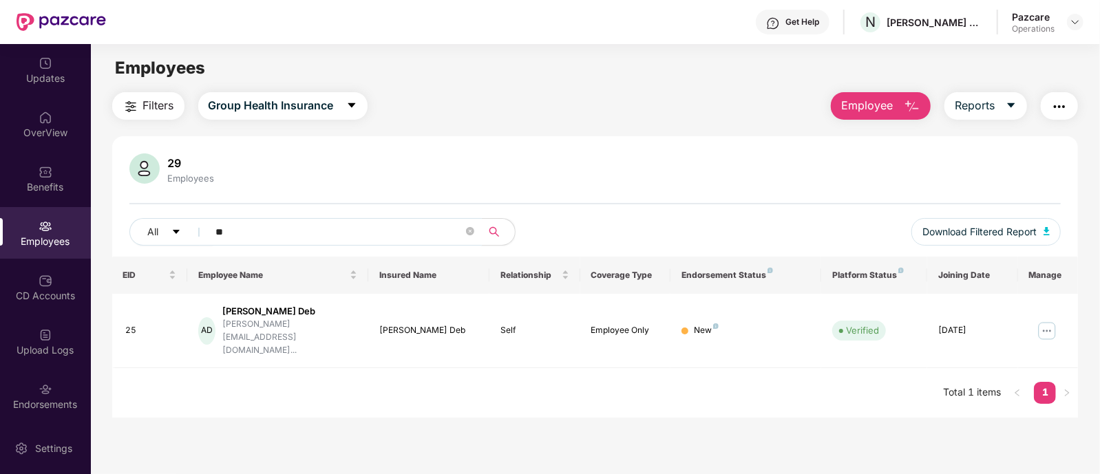
type input "**"
click at [38, 400] on div "Endorsements" at bounding box center [45, 405] width 91 height 14
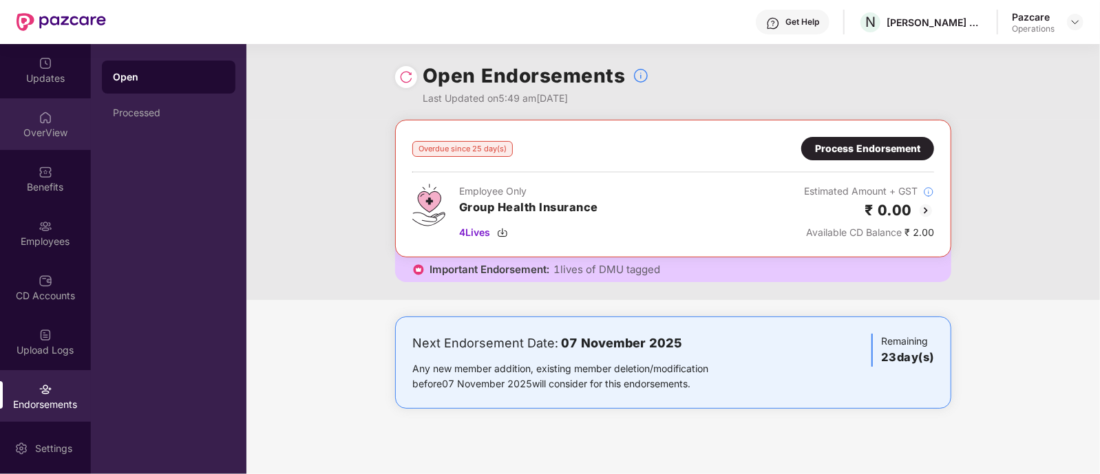
click at [44, 134] on div "OverView" at bounding box center [45, 133] width 91 height 14
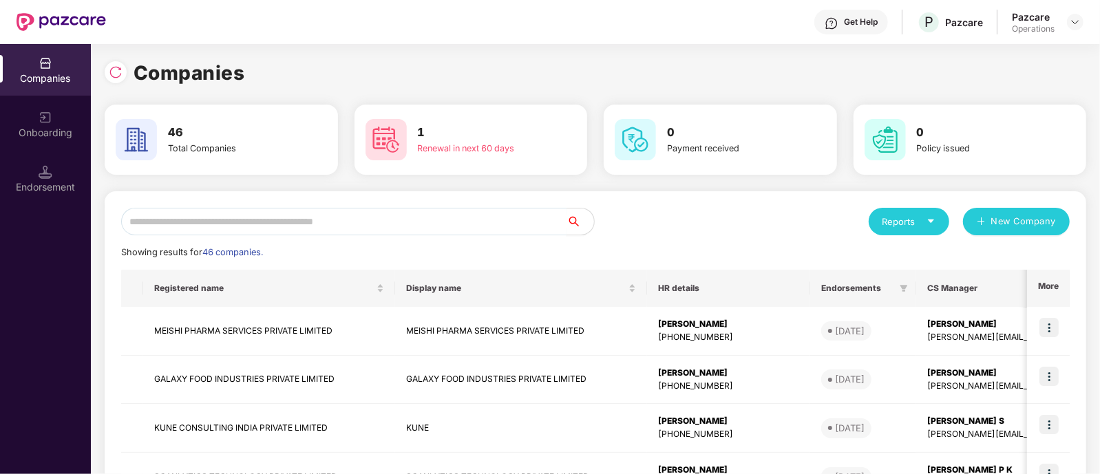
click at [282, 220] on input "text" at bounding box center [343, 222] width 445 height 28
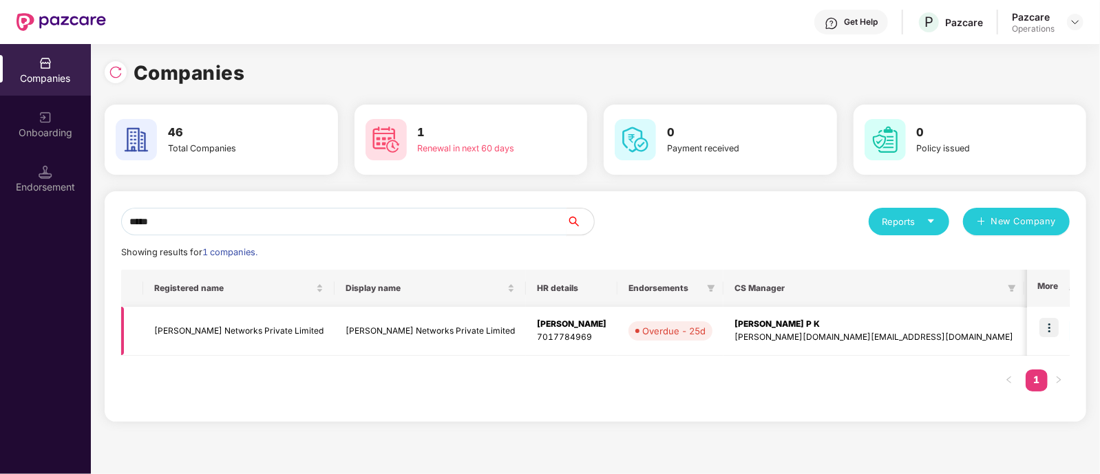
type input "*****"
click at [210, 319] on td "Niral Networks Private Limited" at bounding box center [238, 331] width 191 height 49
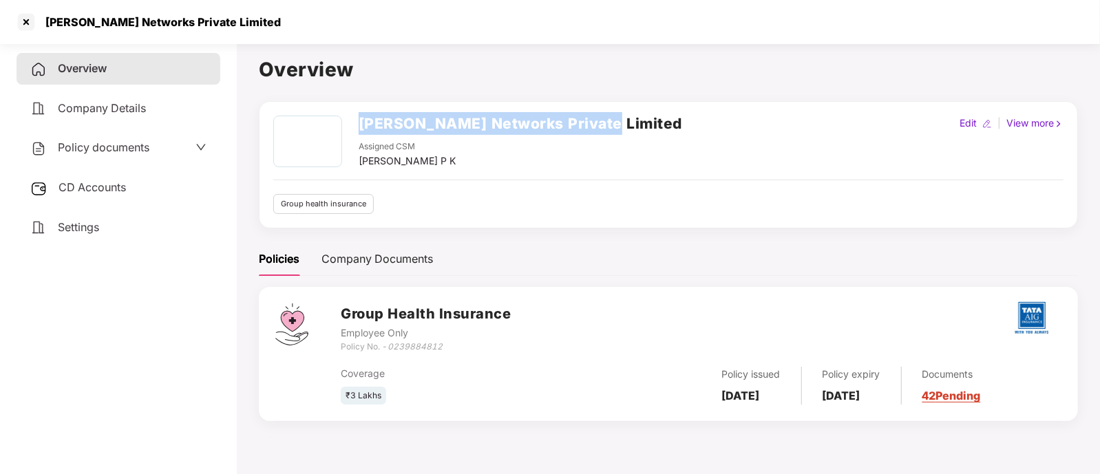
drag, startPoint x: 359, startPoint y: 116, endPoint x: 604, endPoint y: 125, distance: 245.8
click at [604, 125] on div "Niral Networks Private Limited Assigned CSM Deeksha P K Edit | View more" at bounding box center [668, 142] width 790 height 53
copy h2 "Niral Networks Private Limited"
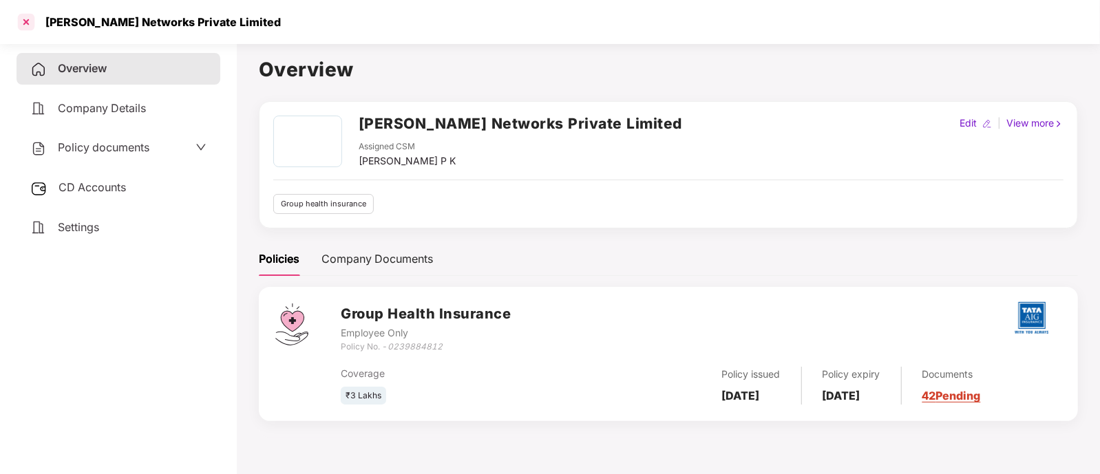
click at [21, 28] on div at bounding box center [26, 22] width 22 height 22
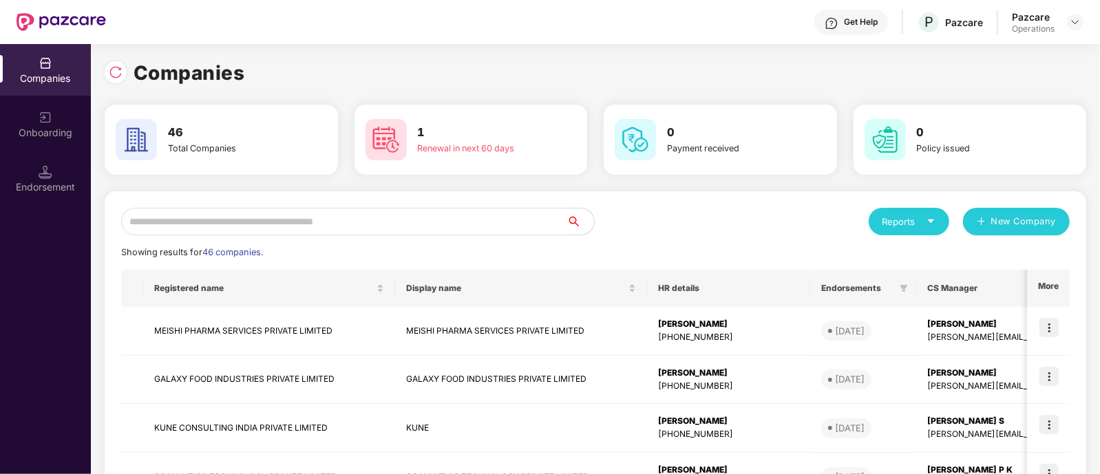
click at [304, 227] on input "text" at bounding box center [343, 222] width 445 height 28
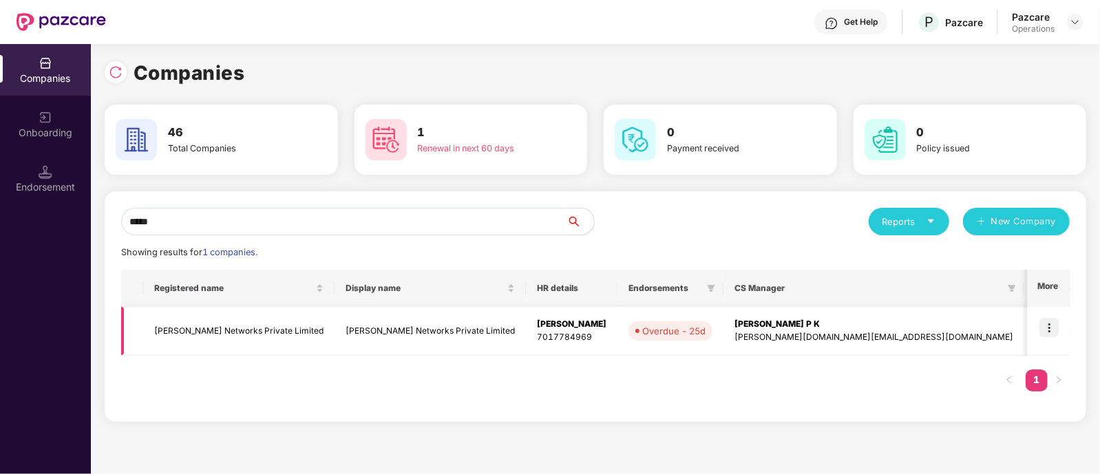
type input "*****"
click at [1049, 335] on img at bounding box center [1048, 327] width 19 height 19
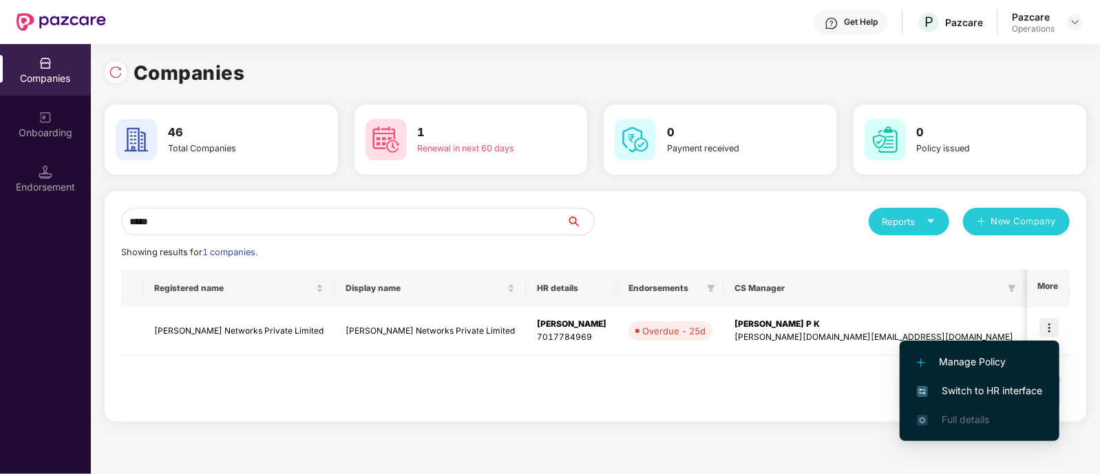
click at [990, 381] on li "Switch to HR interface" at bounding box center [979, 390] width 160 height 29
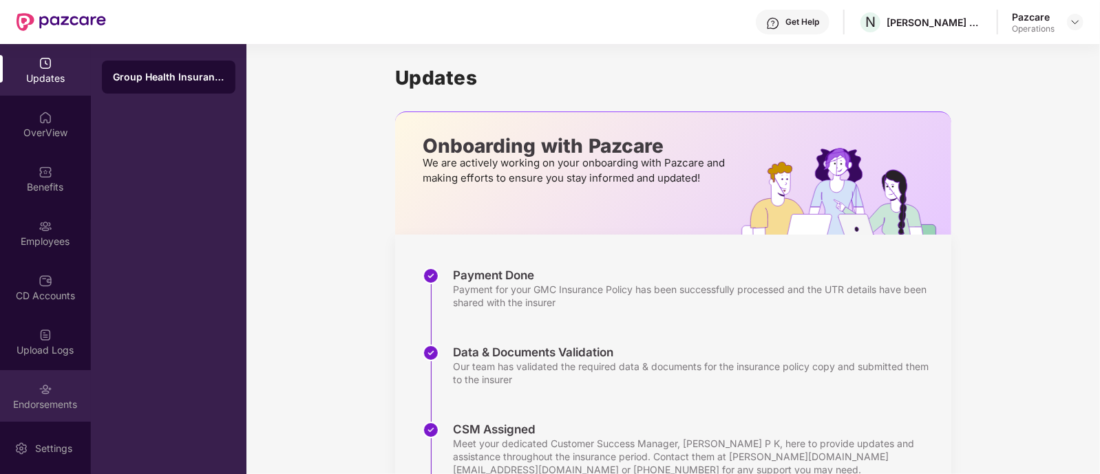
click at [27, 396] on div "Endorsements" at bounding box center [45, 396] width 91 height 52
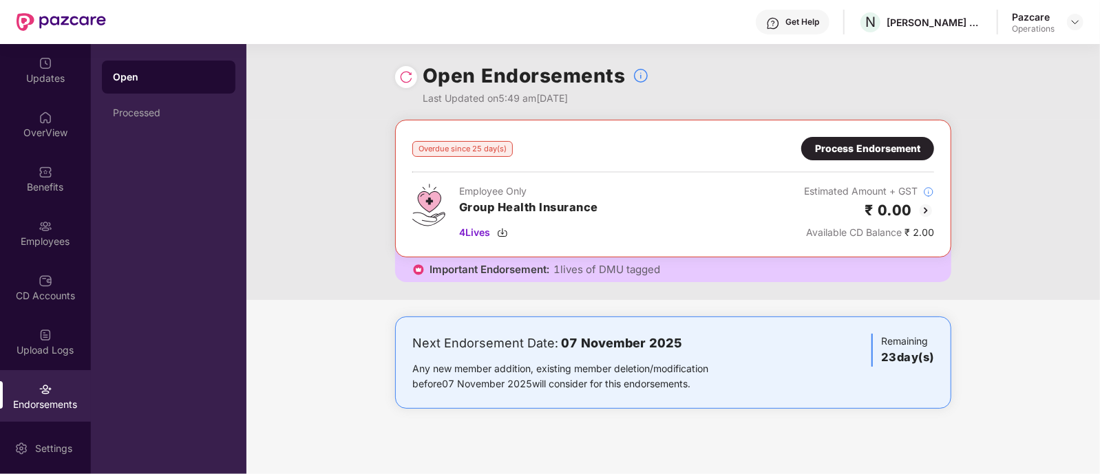
click at [849, 151] on div "Process Endorsement" at bounding box center [867, 148] width 105 height 15
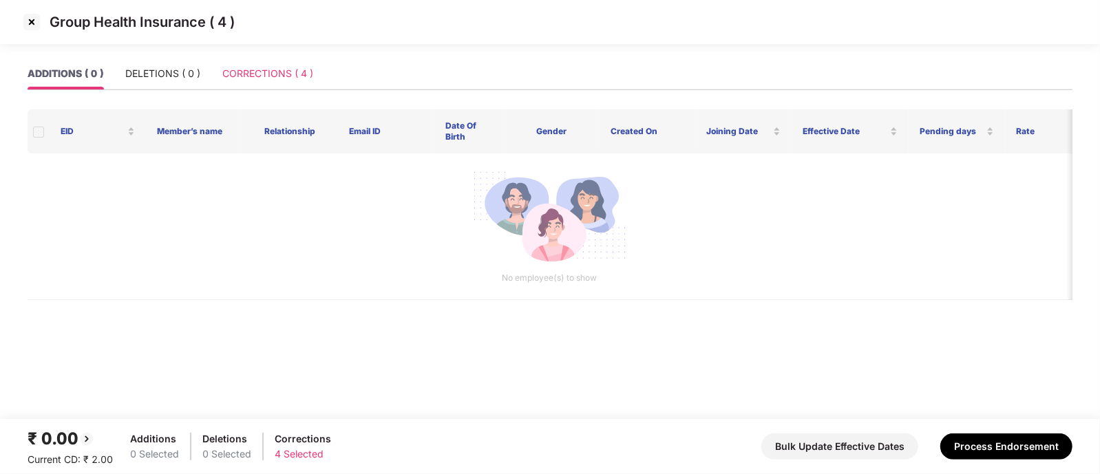
click at [266, 63] on div "CORRECTIONS ( 4 )" at bounding box center [267, 74] width 91 height 32
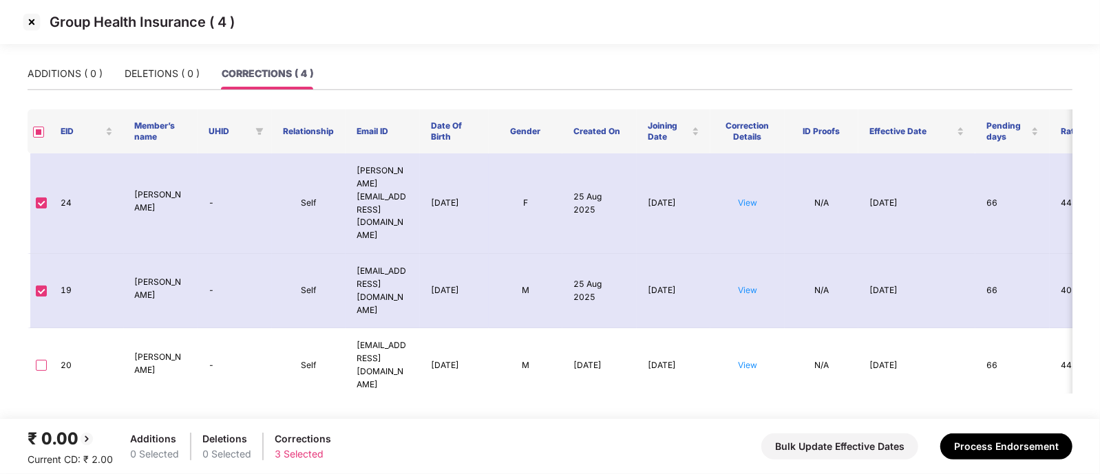
click at [33, 25] on img at bounding box center [32, 22] width 22 height 22
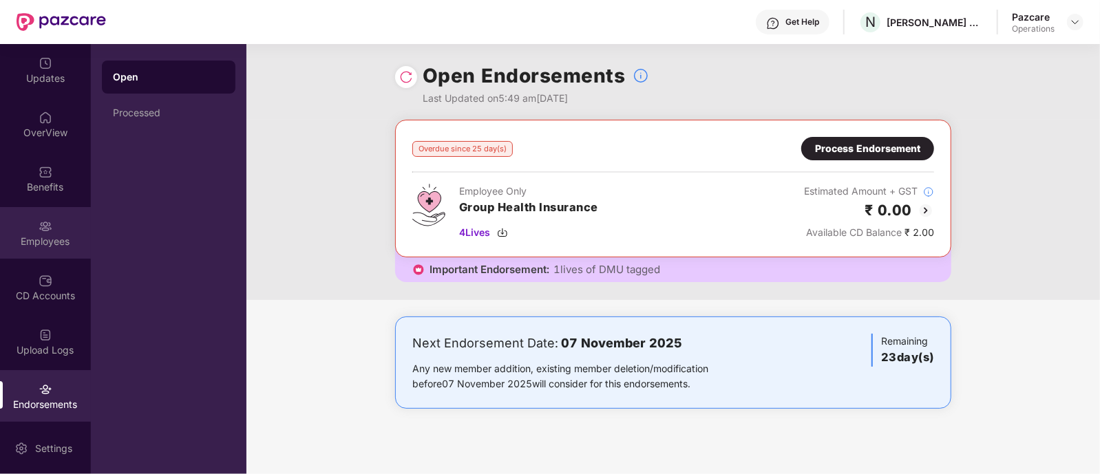
click at [30, 218] on div "Employees" at bounding box center [45, 233] width 91 height 52
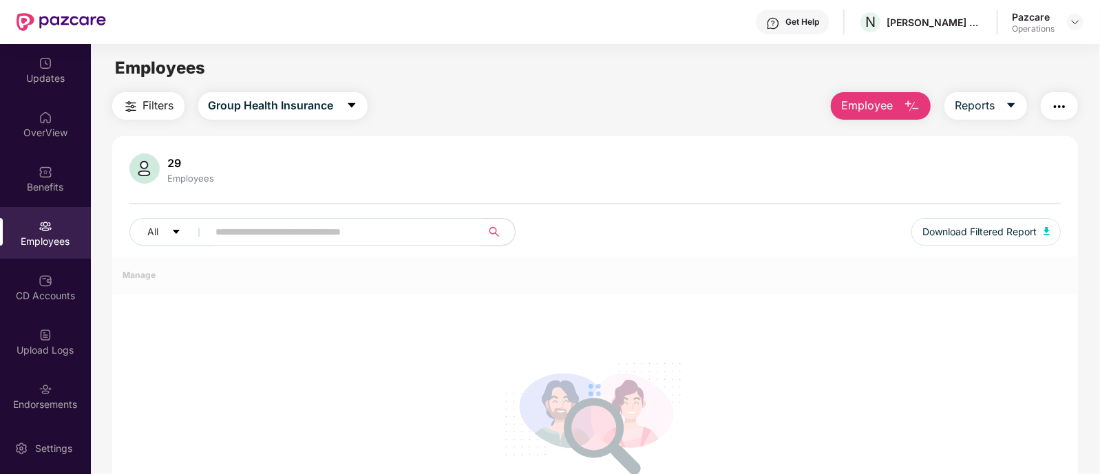
click at [378, 227] on span at bounding box center [341, 232] width 282 height 28
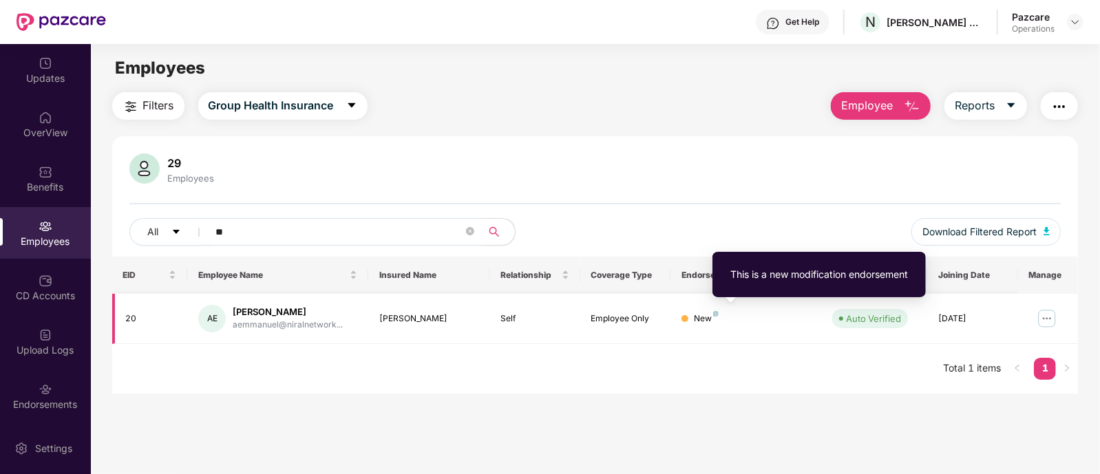
type input "**"
click at [713, 312] on img at bounding box center [716, 314] width 6 height 6
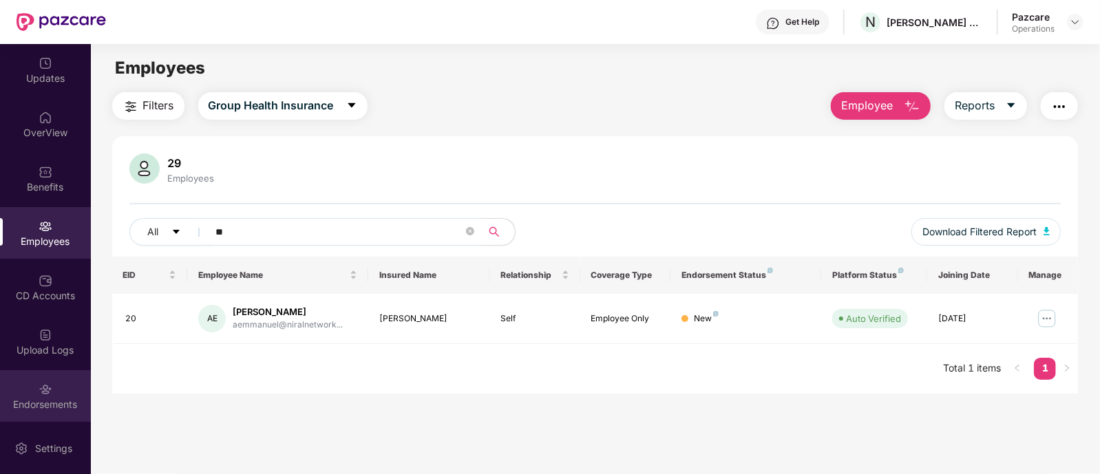
click at [32, 380] on div "Endorsements" at bounding box center [45, 396] width 91 height 52
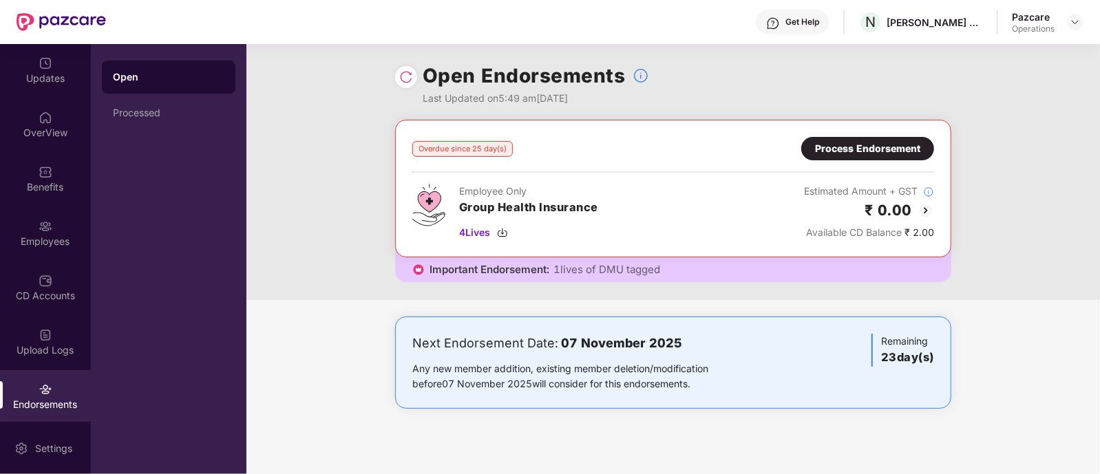
click at [860, 153] on div "Process Endorsement" at bounding box center [867, 148] width 105 height 15
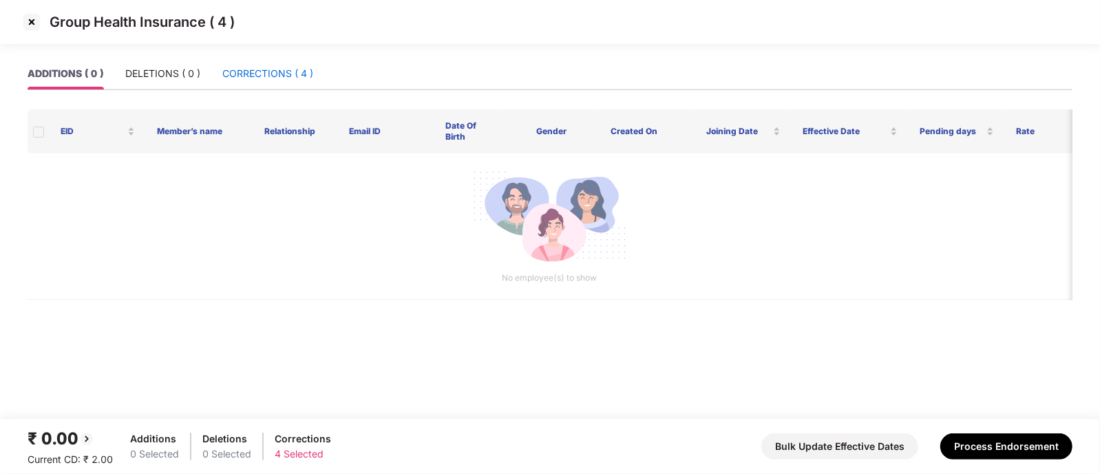
click at [276, 78] on div "CORRECTIONS ( 4 )" at bounding box center [267, 73] width 91 height 15
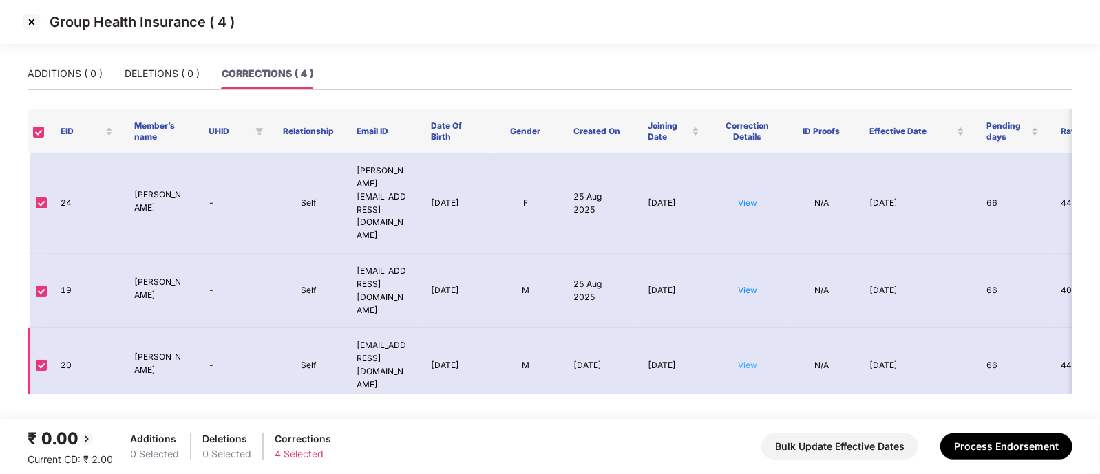
click at [747, 360] on link "View" at bounding box center [747, 365] width 19 height 10
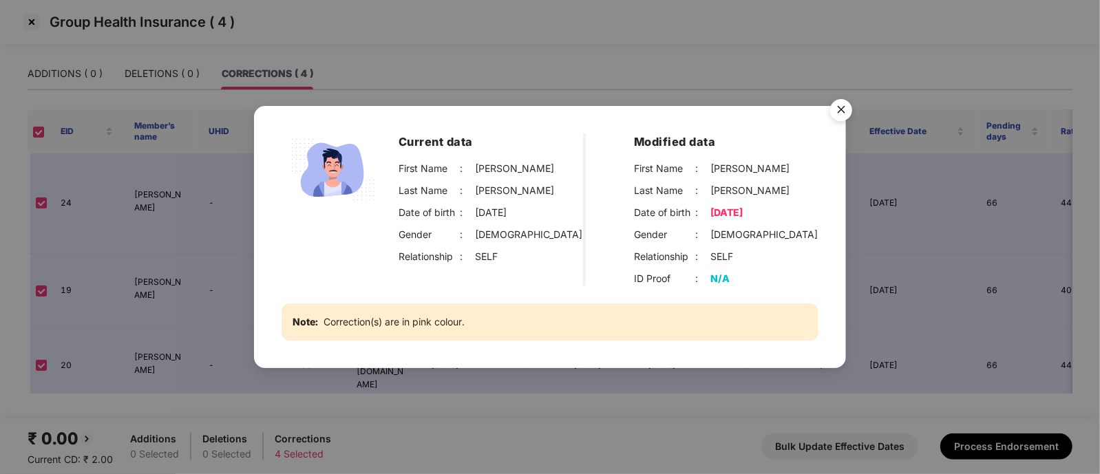
click at [840, 111] on img "Close" at bounding box center [841, 112] width 39 height 39
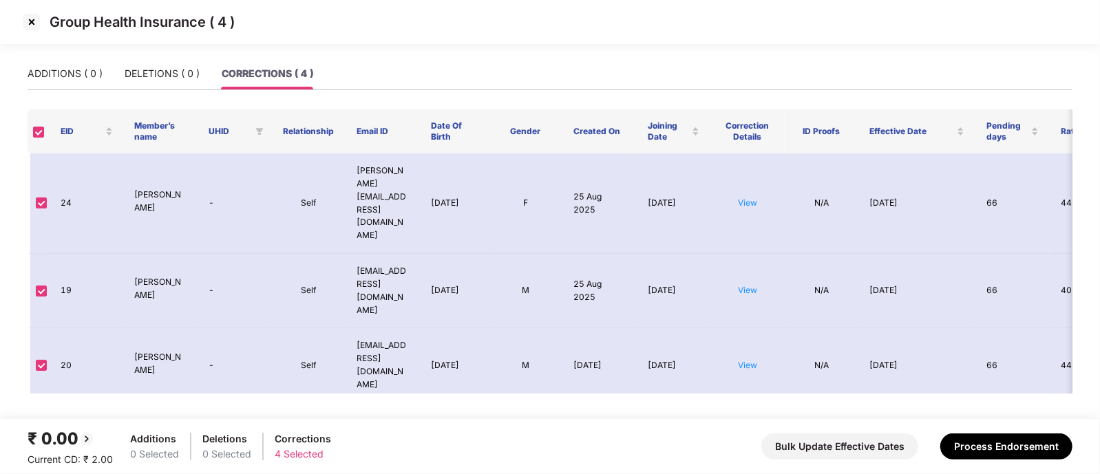
click at [32, 27] on img at bounding box center [32, 22] width 22 height 22
